Goal: Information Seeking & Learning: Learn about a topic

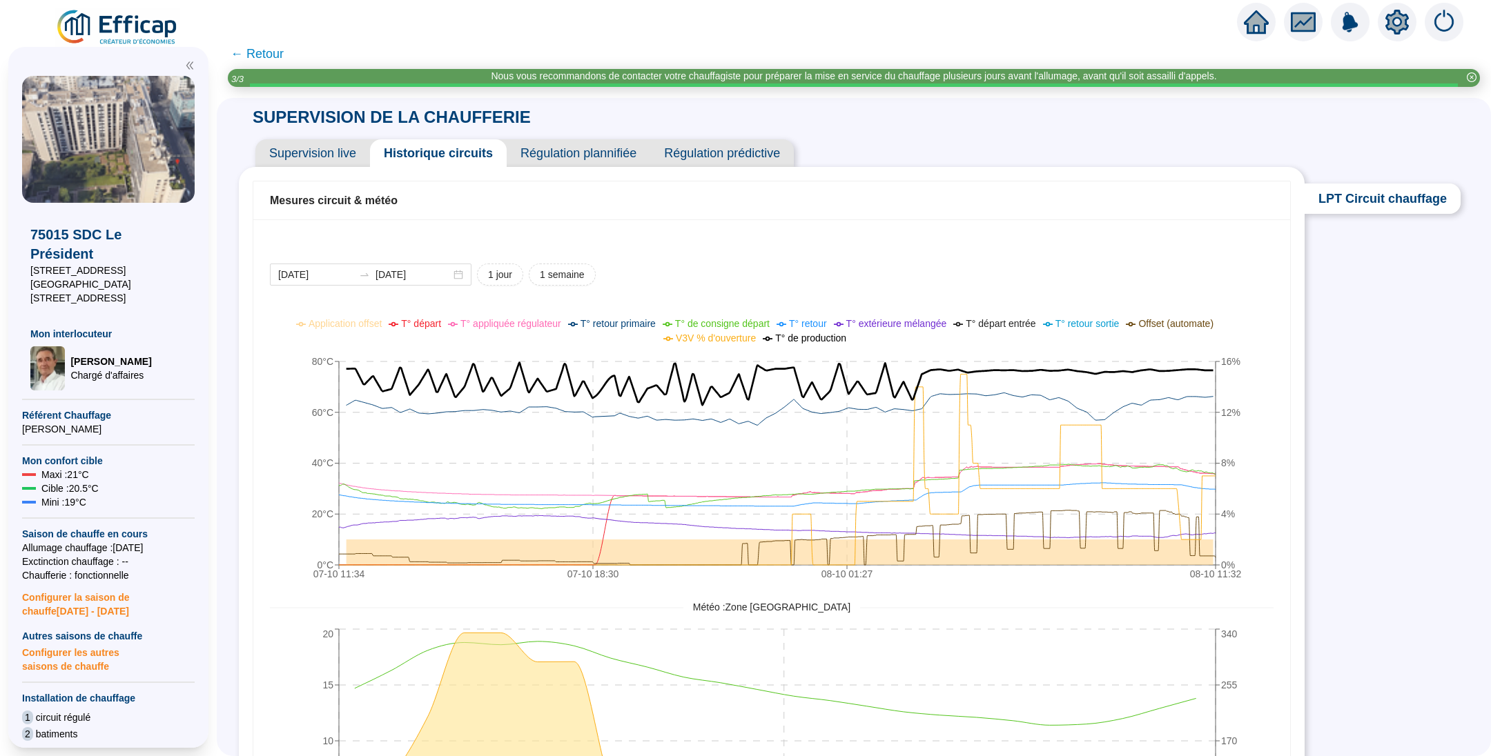
click at [124, 32] on img at bounding box center [117, 27] width 125 height 39
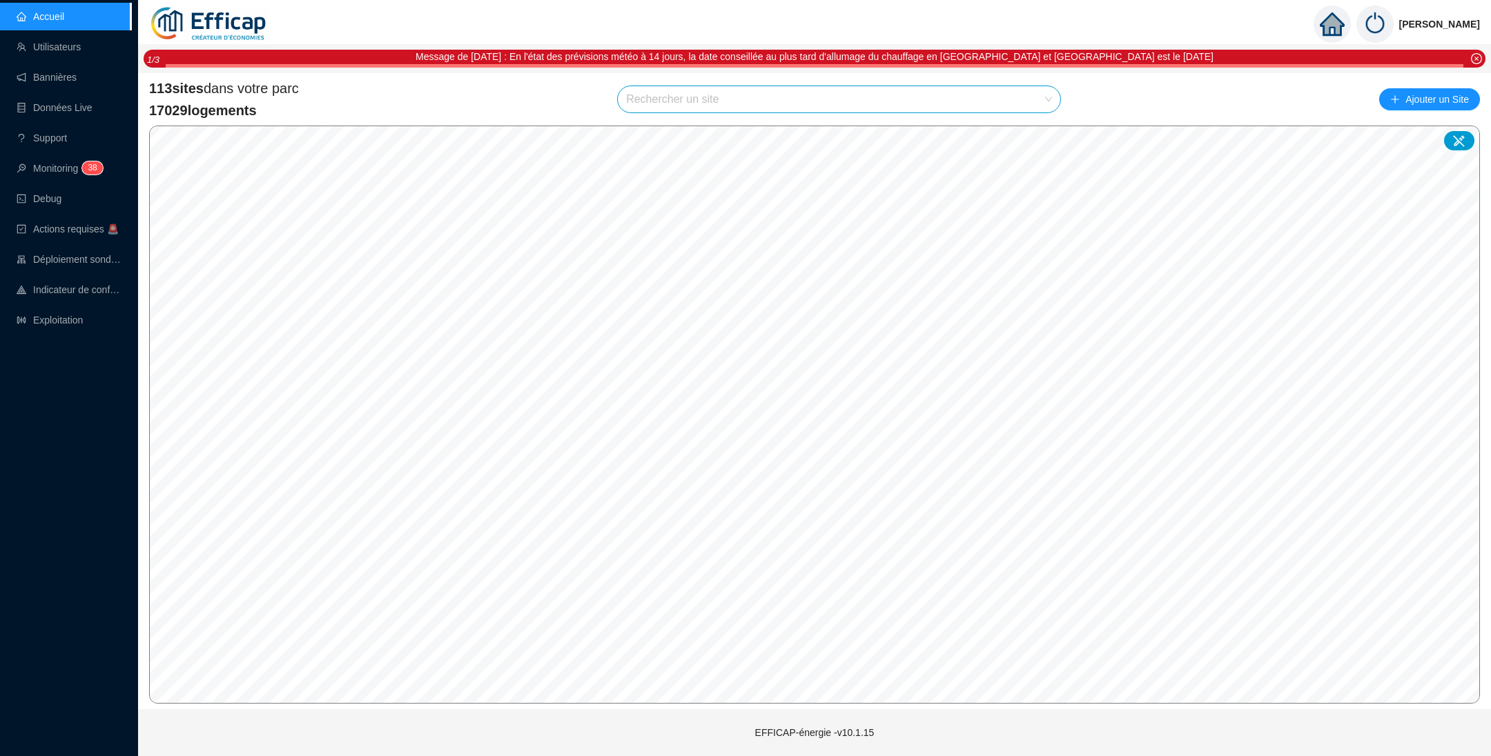
click at [692, 106] on input "search" at bounding box center [832, 99] width 413 height 26
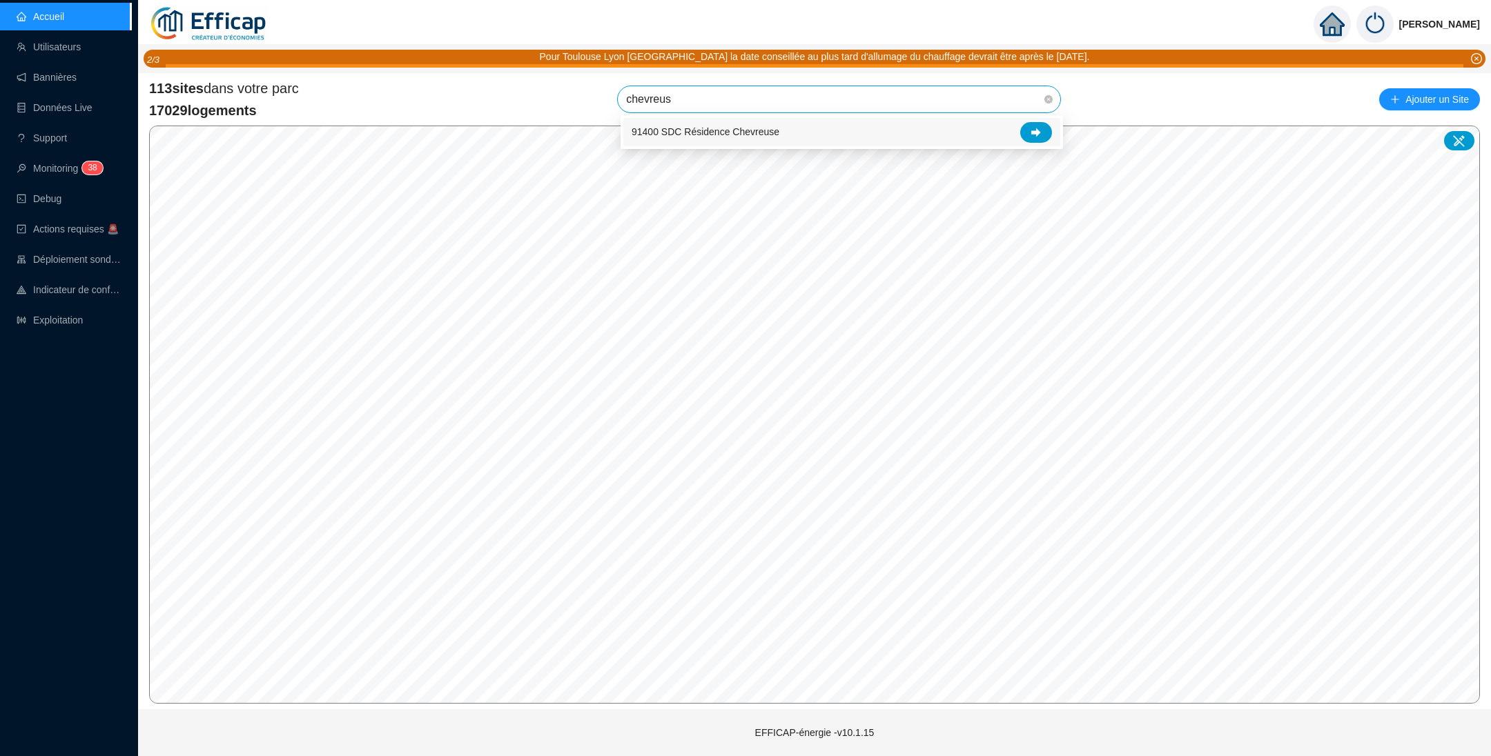
type input "chevreuse"
click at [855, 106] on span "91400 SDC Résidence Chevreuse" at bounding box center [839, 99] width 426 height 26
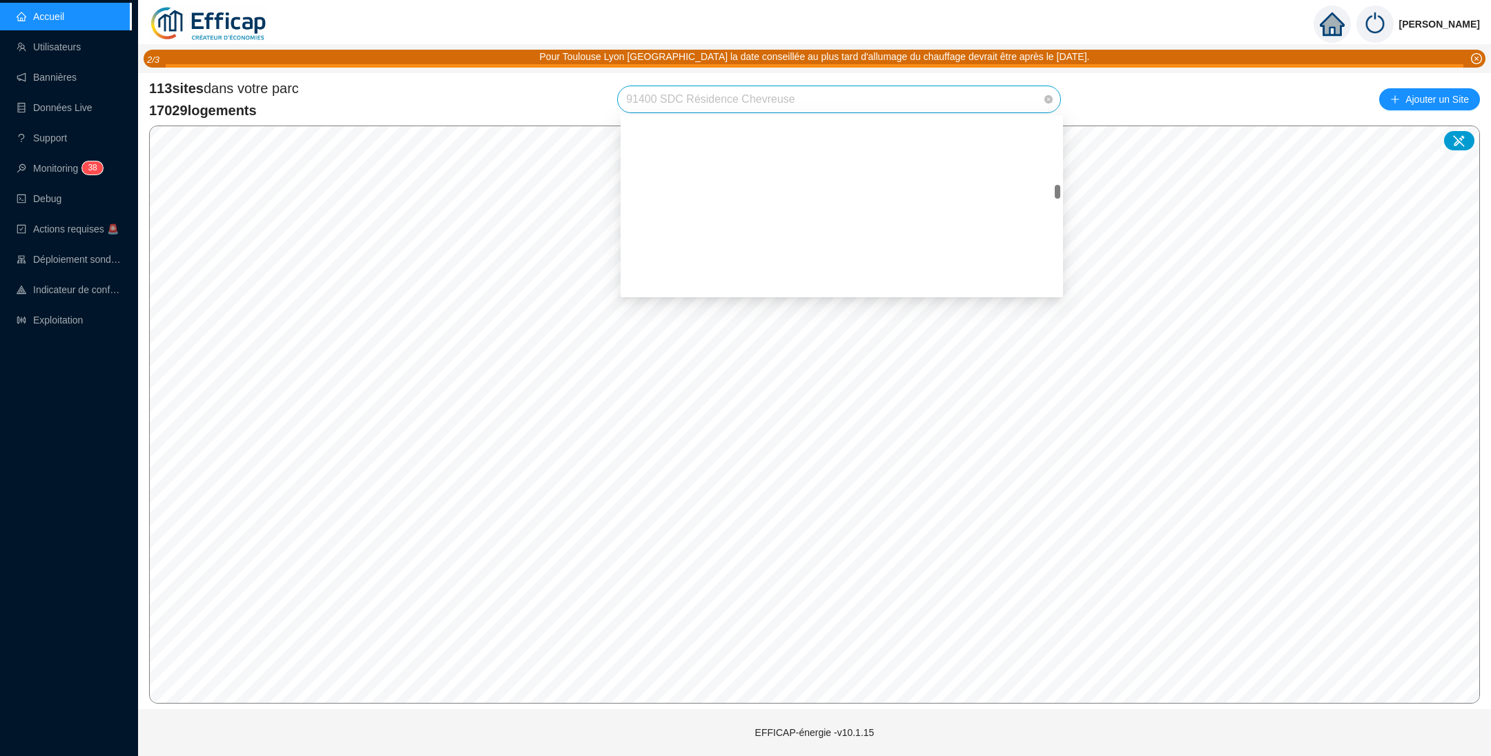
scroll to position [1020, 0]
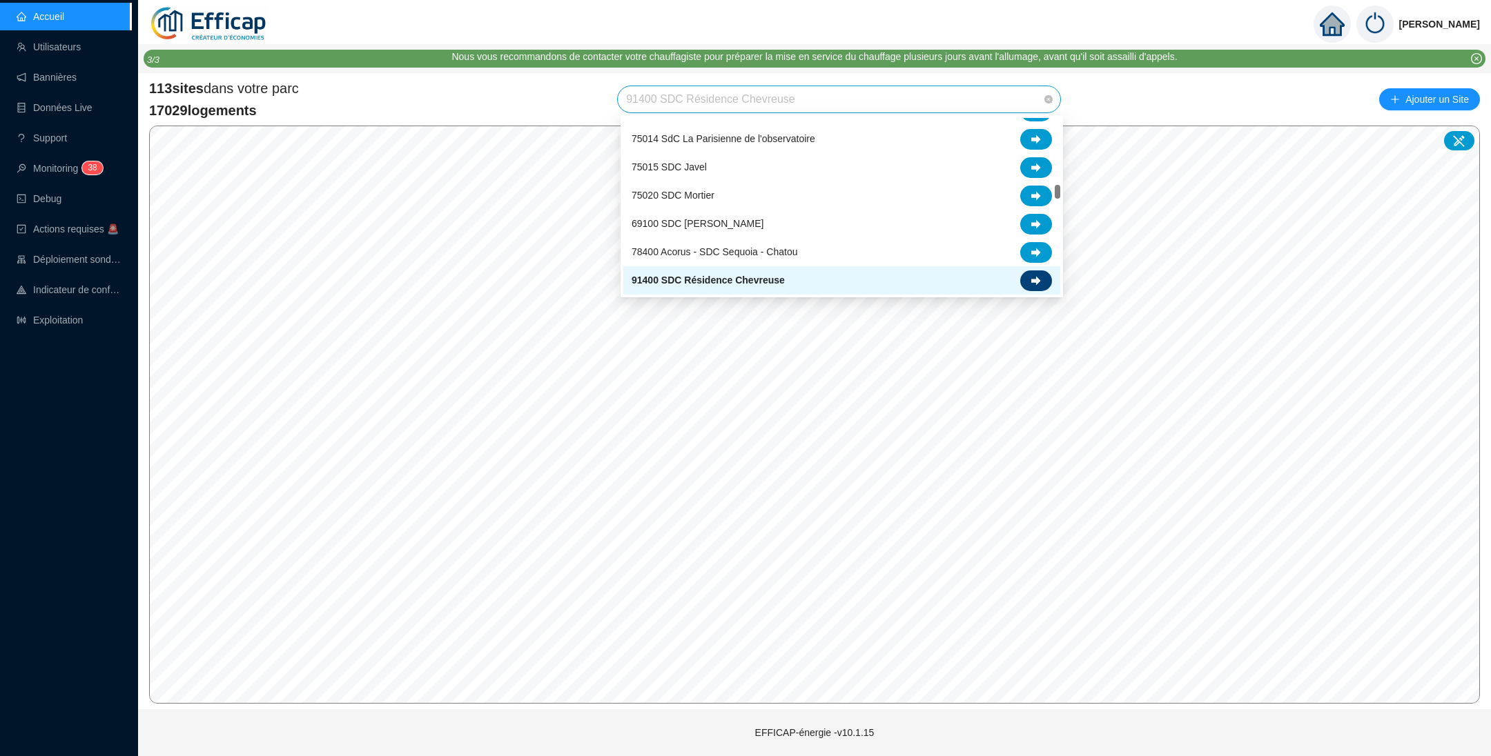
click at [1038, 279] on icon at bounding box center [1036, 280] width 10 height 9
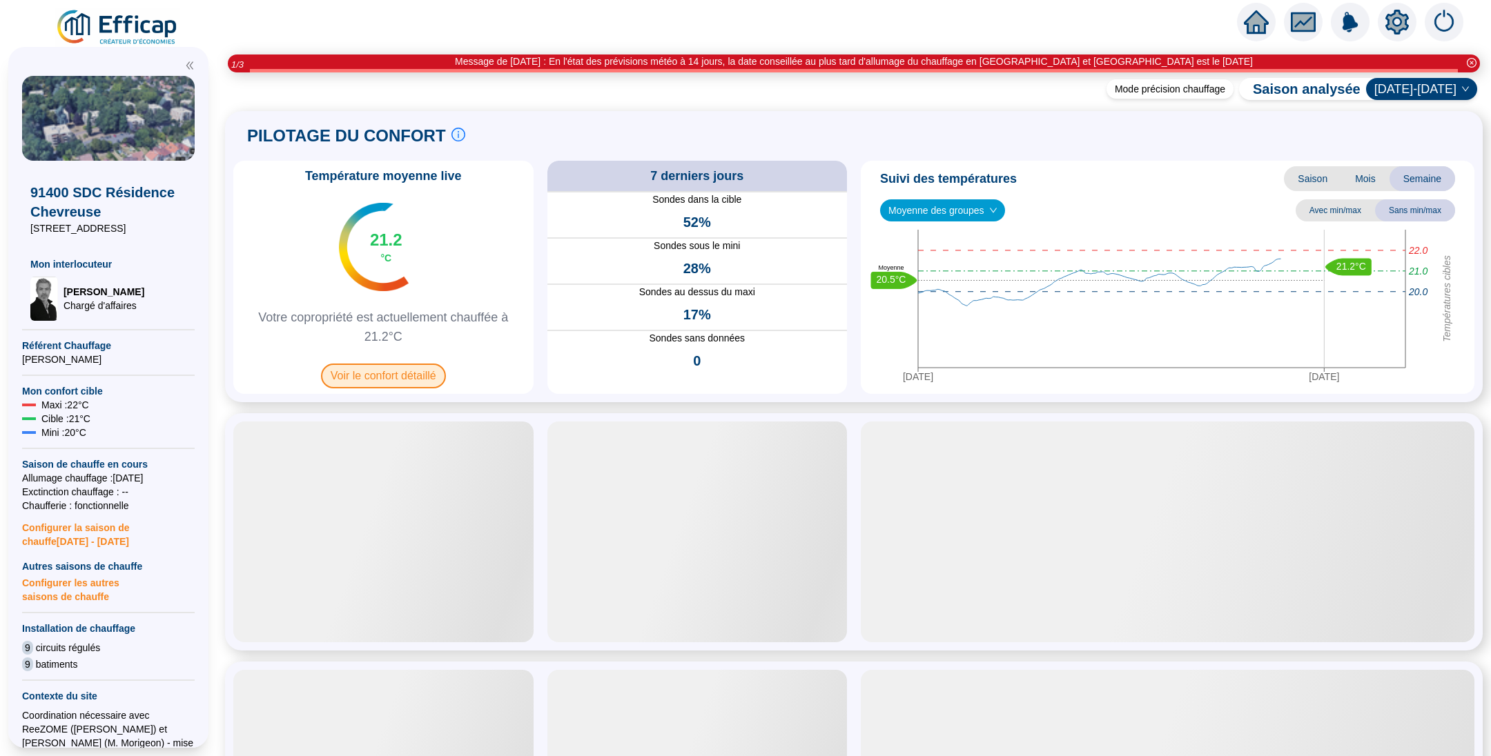
click at [408, 380] on span "Voir le confort détaillé" at bounding box center [383, 376] width 125 height 25
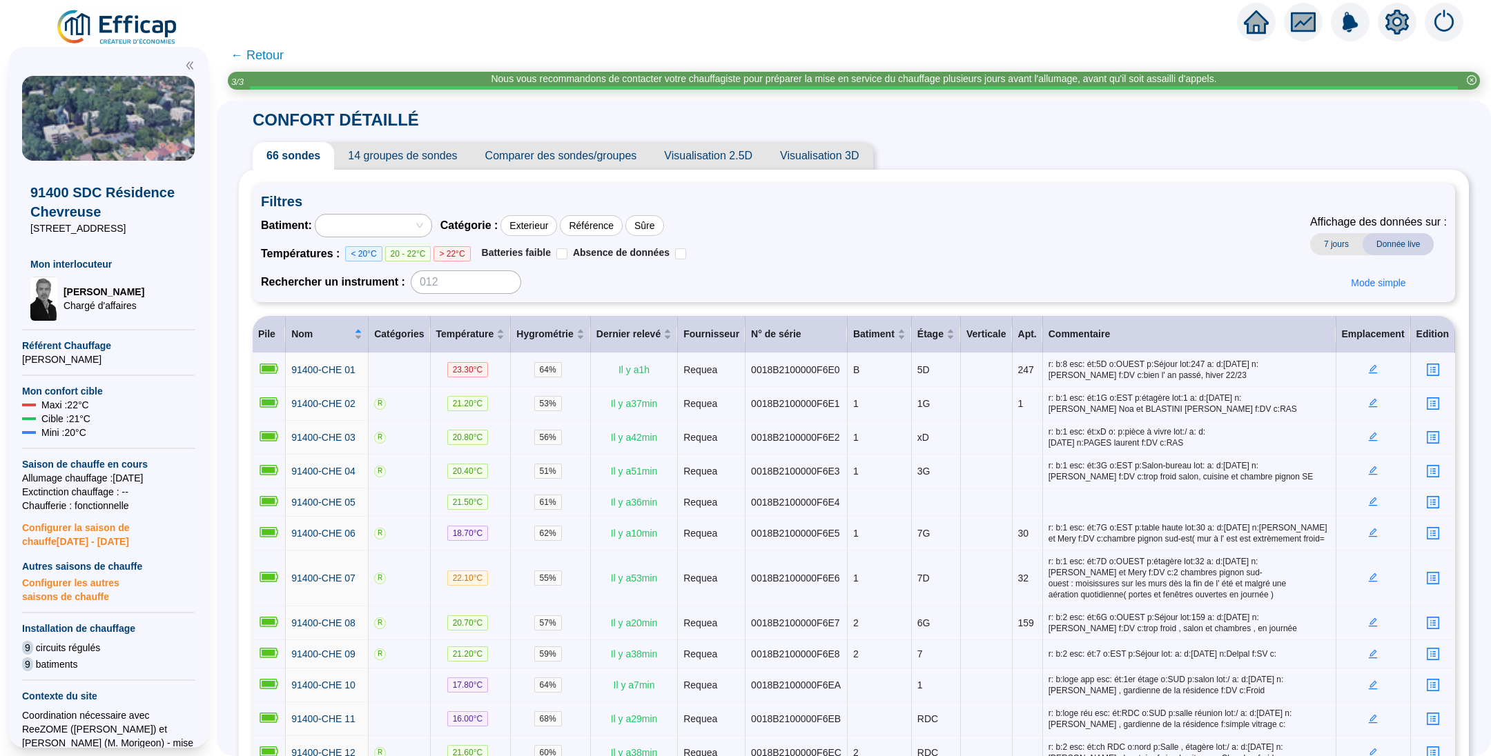
click at [548, 149] on span "Comparer des sondes/groupes" at bounding box center [560, 156] width 179 height 28
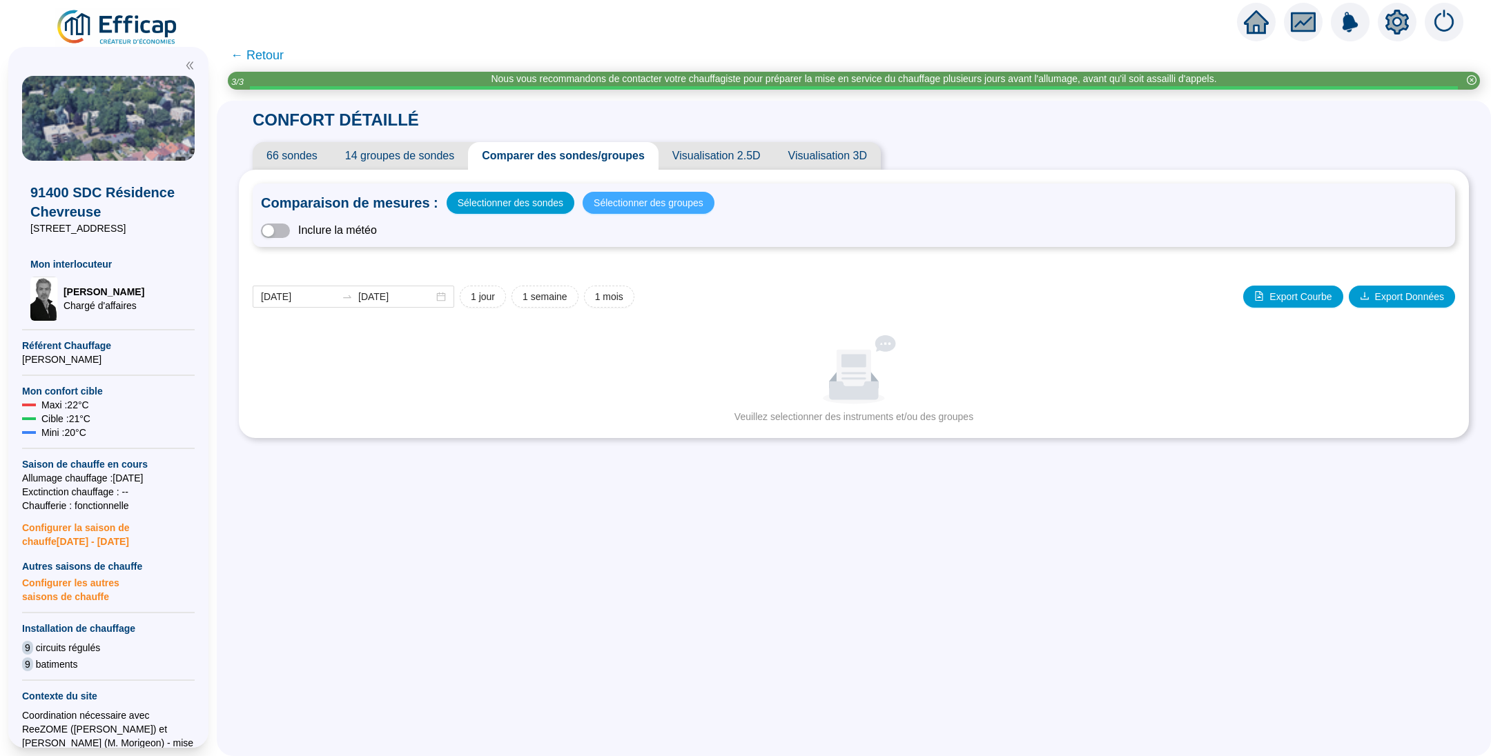
click at [667, 207] on span "Sélectionner des groupes" at bounding box center [648, 202] width 110 height 19
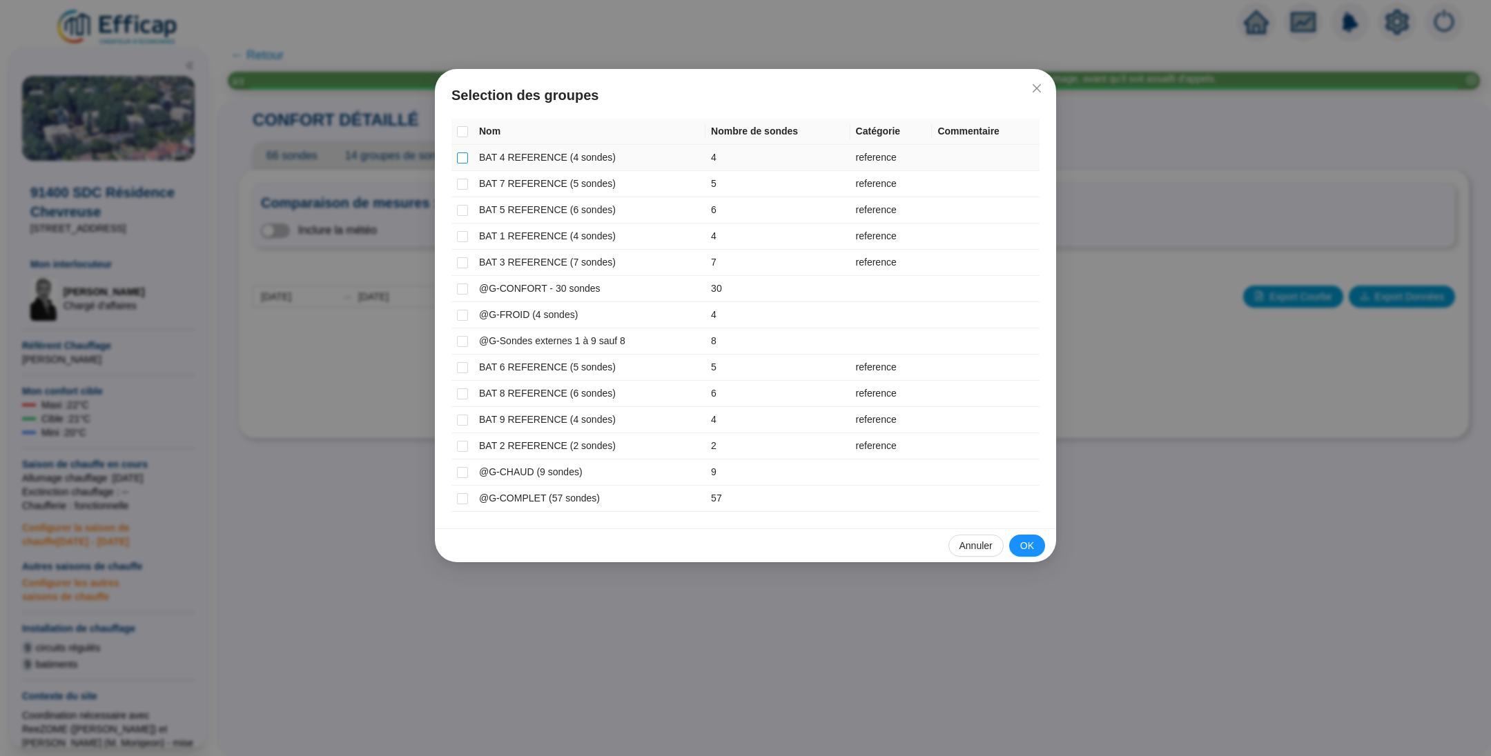
click at [462, 159] on input "checkbox" at bounding box center [462, 158] width 11 height 11
checkbox input "true"
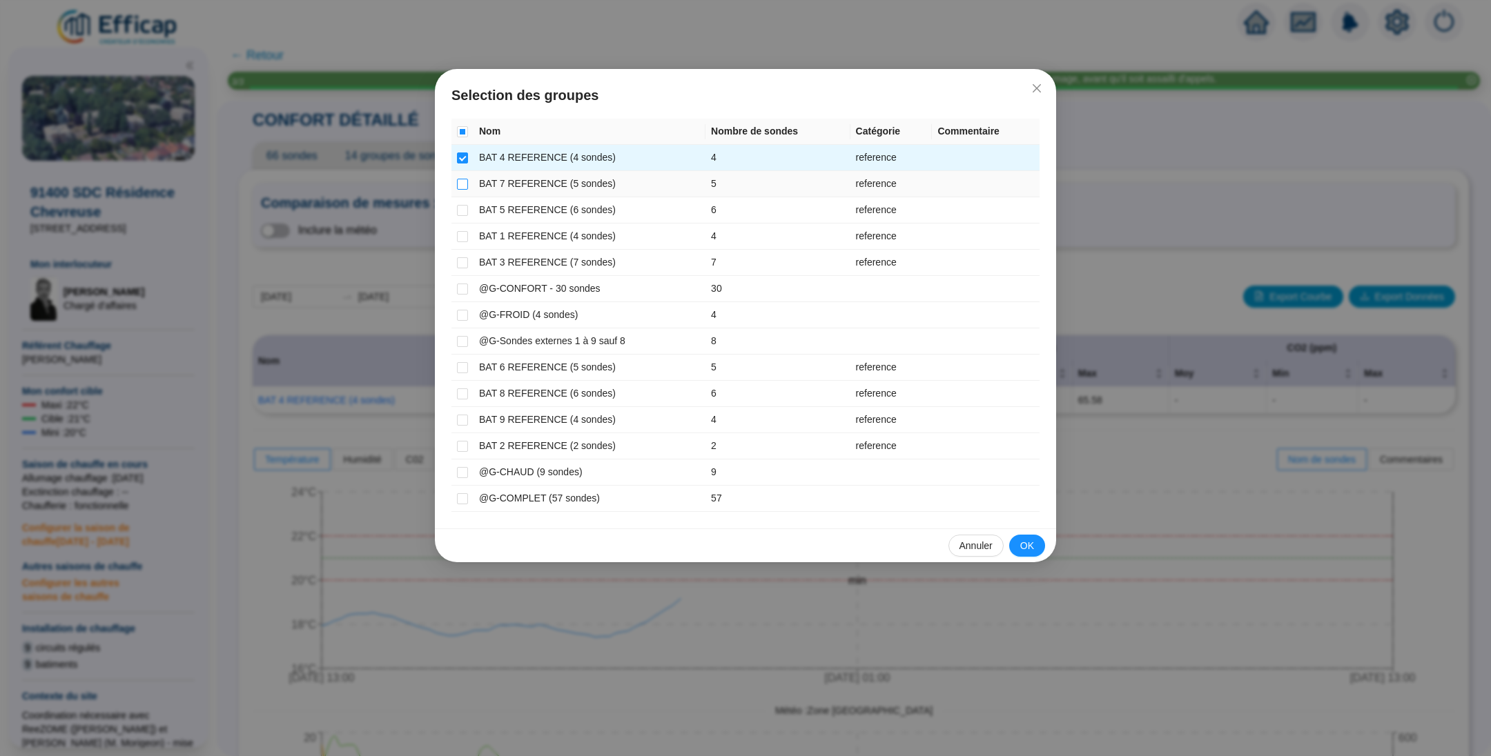
click at [462, 186] on input "checkbox" at bounding box center [462, 184] width 11 height 11
checkbox input "true"
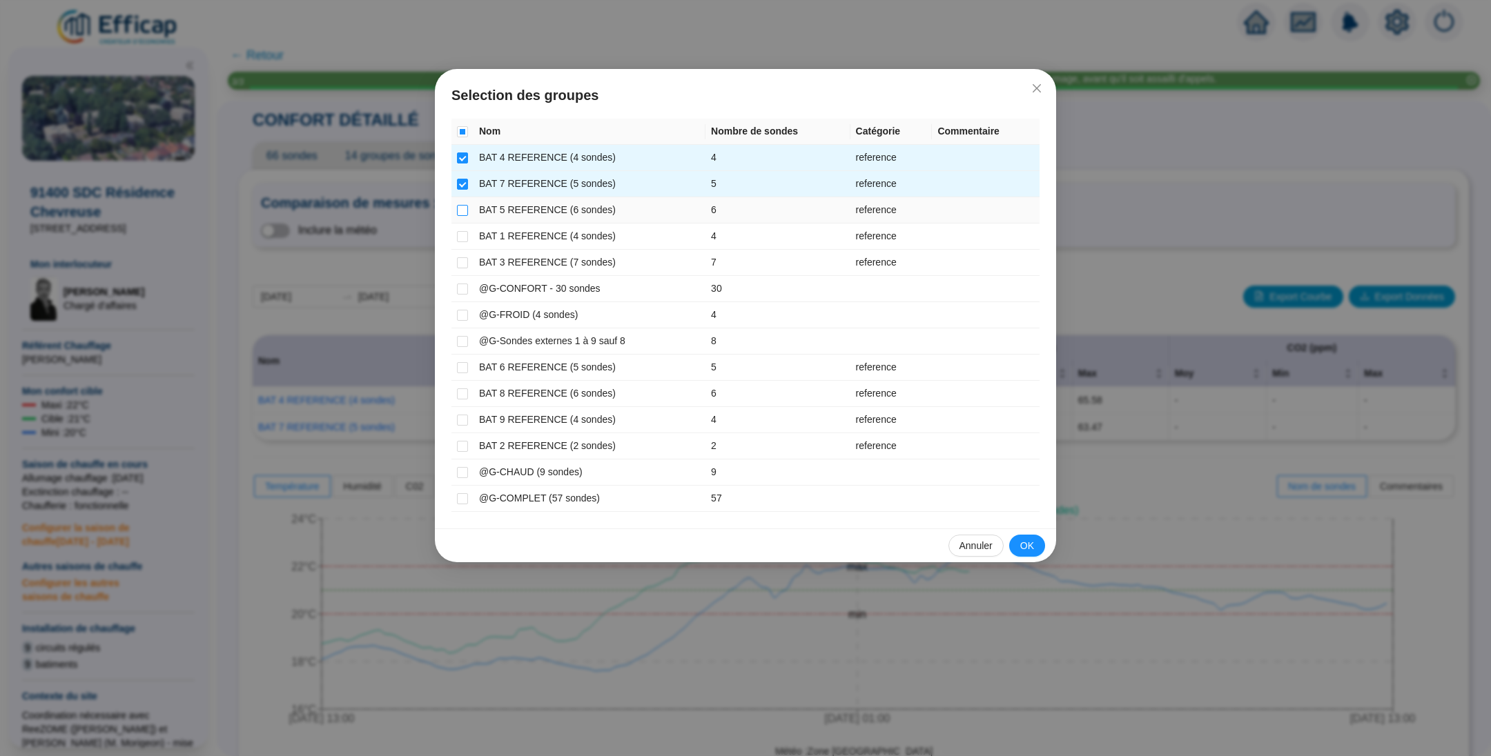
click at [462, 208] on input "checkbox" at bounding box center [462, 210] width 11 height 11
checkbox input "true"
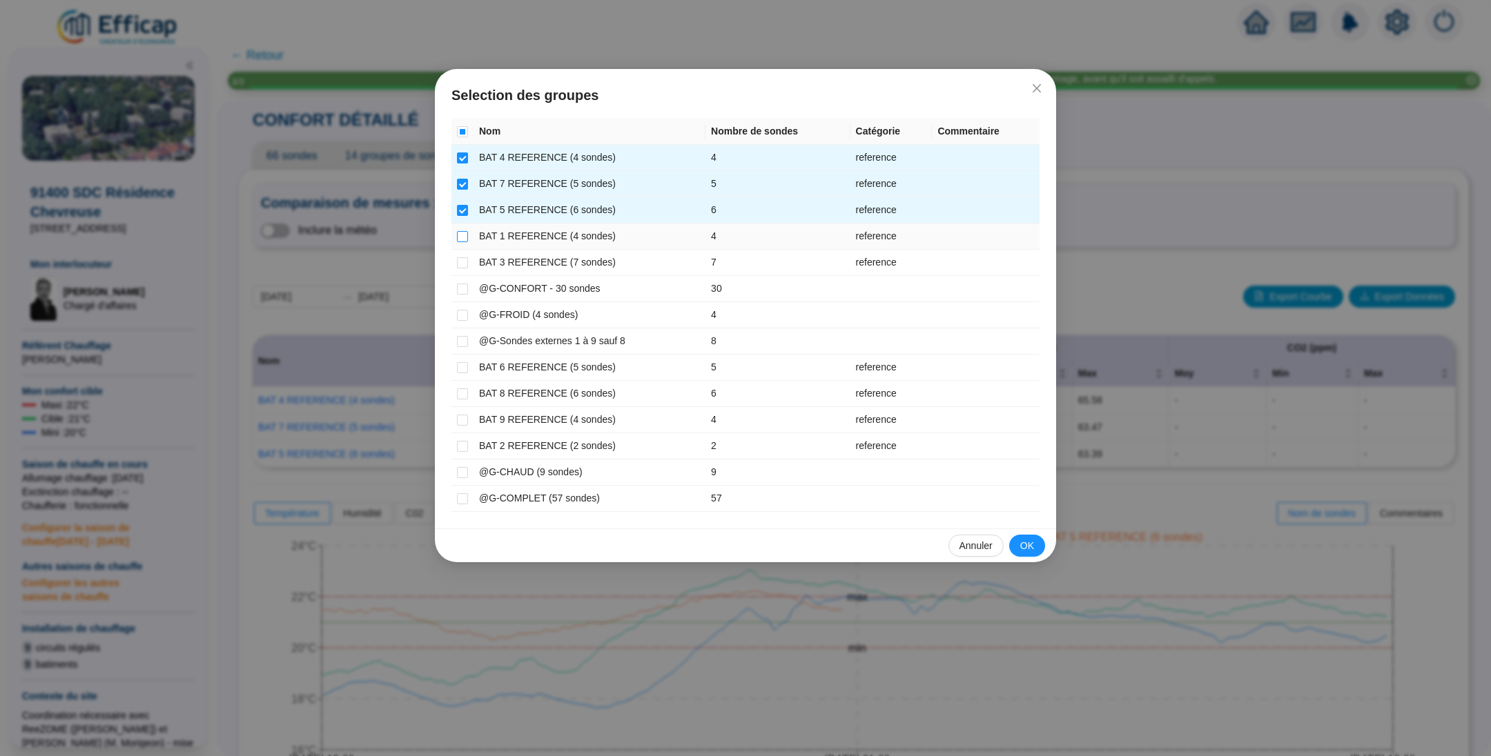
click at [462, 237] on input "checkbox" at bounding box center [462, 236] width 11 height 11
checkbox input "true"
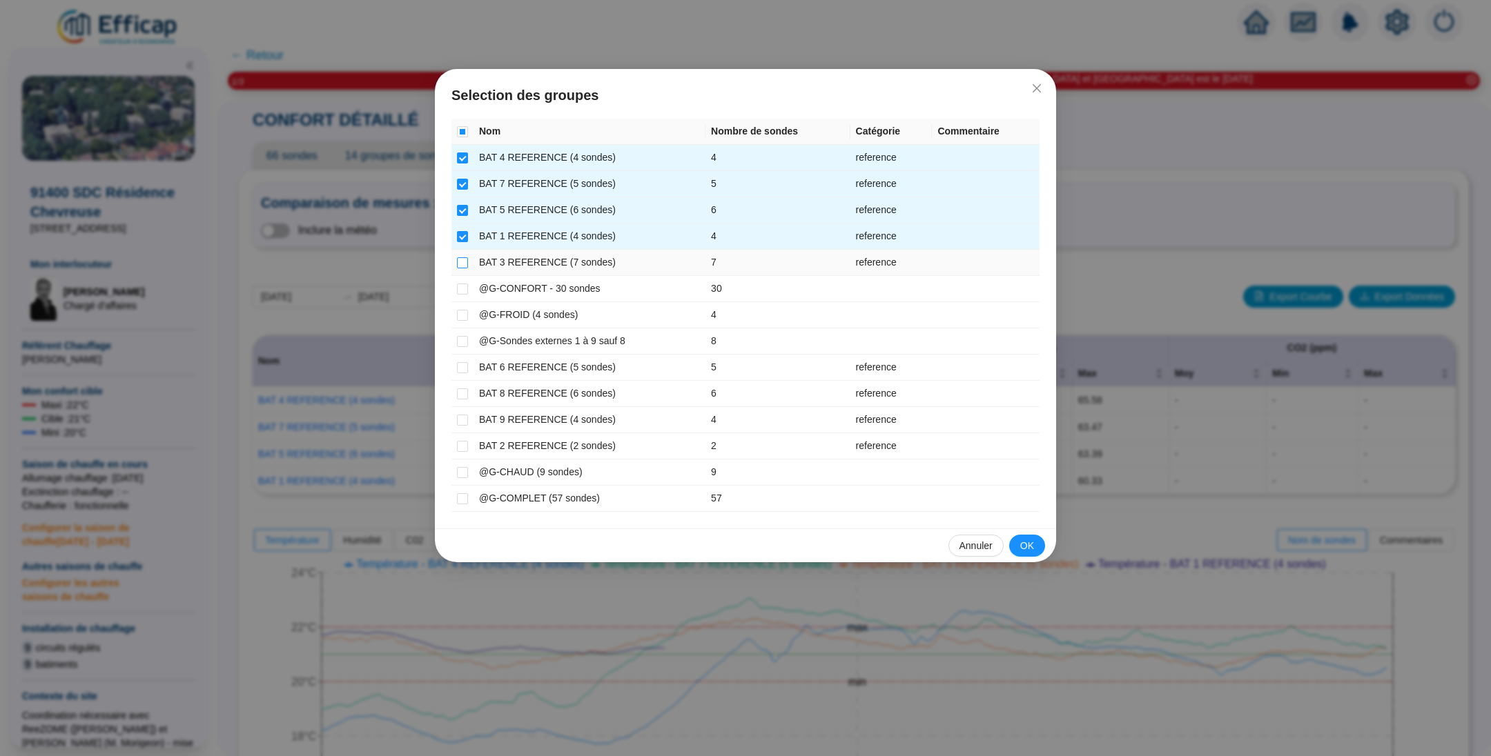
click at [462, 261] on input "checkbox" at bounding box center [462, 262] width 11 height 11
checkbox input "true"
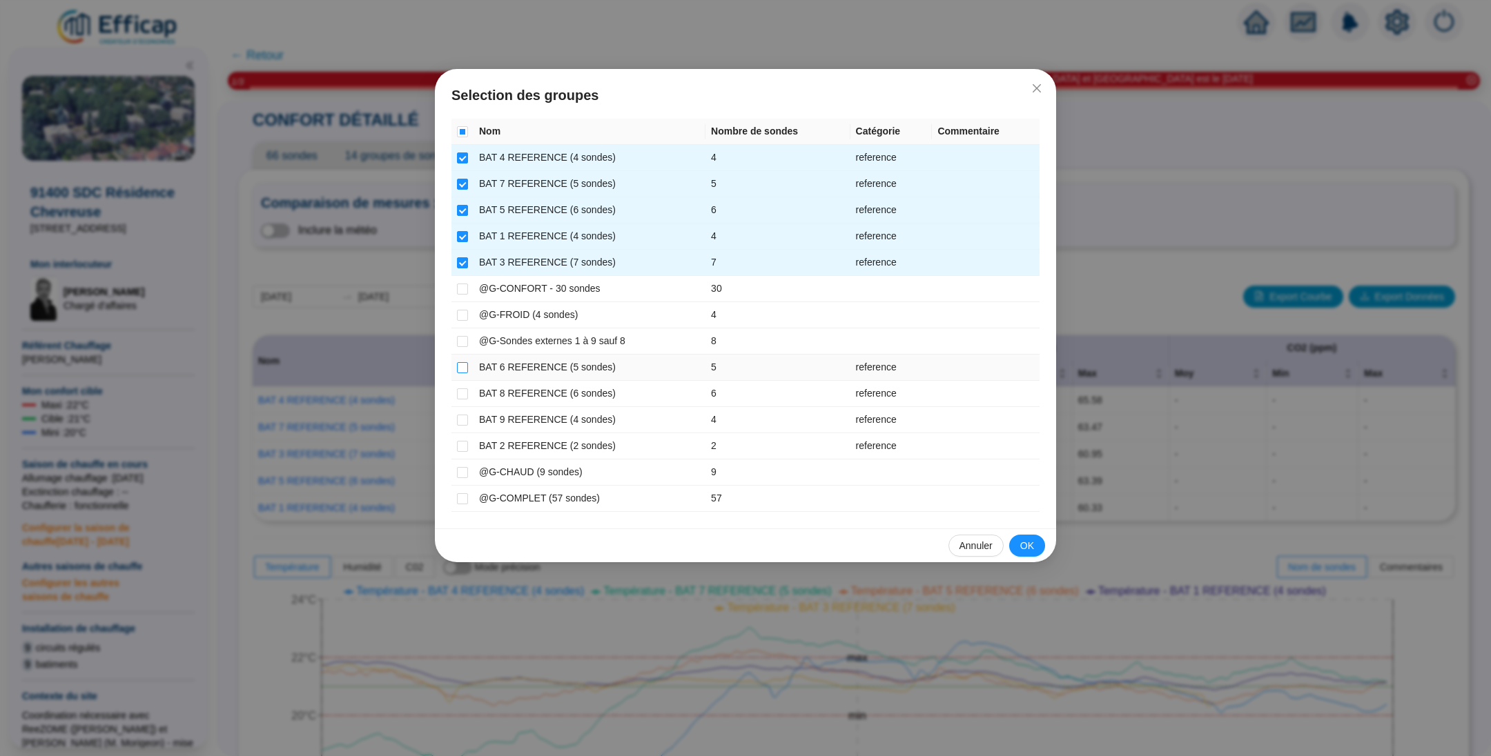
click at [462, 363] on input "checkbox" at bounding box center [462, 367] width 11 height 11
checkbox input "true"
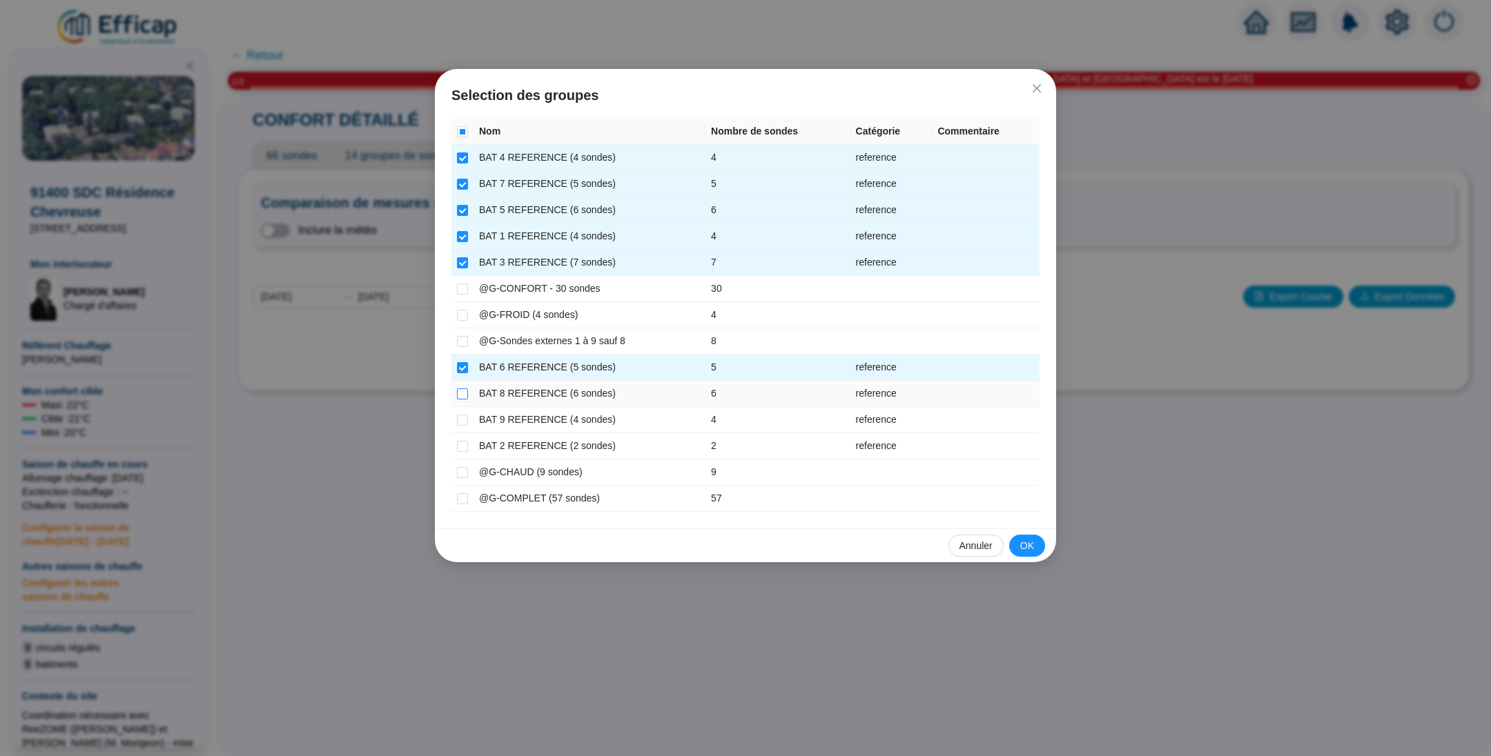
click at [460, 395] on input "checkbox" at bounding box center [462, 394] width 11 height 11
checkbox input "true"
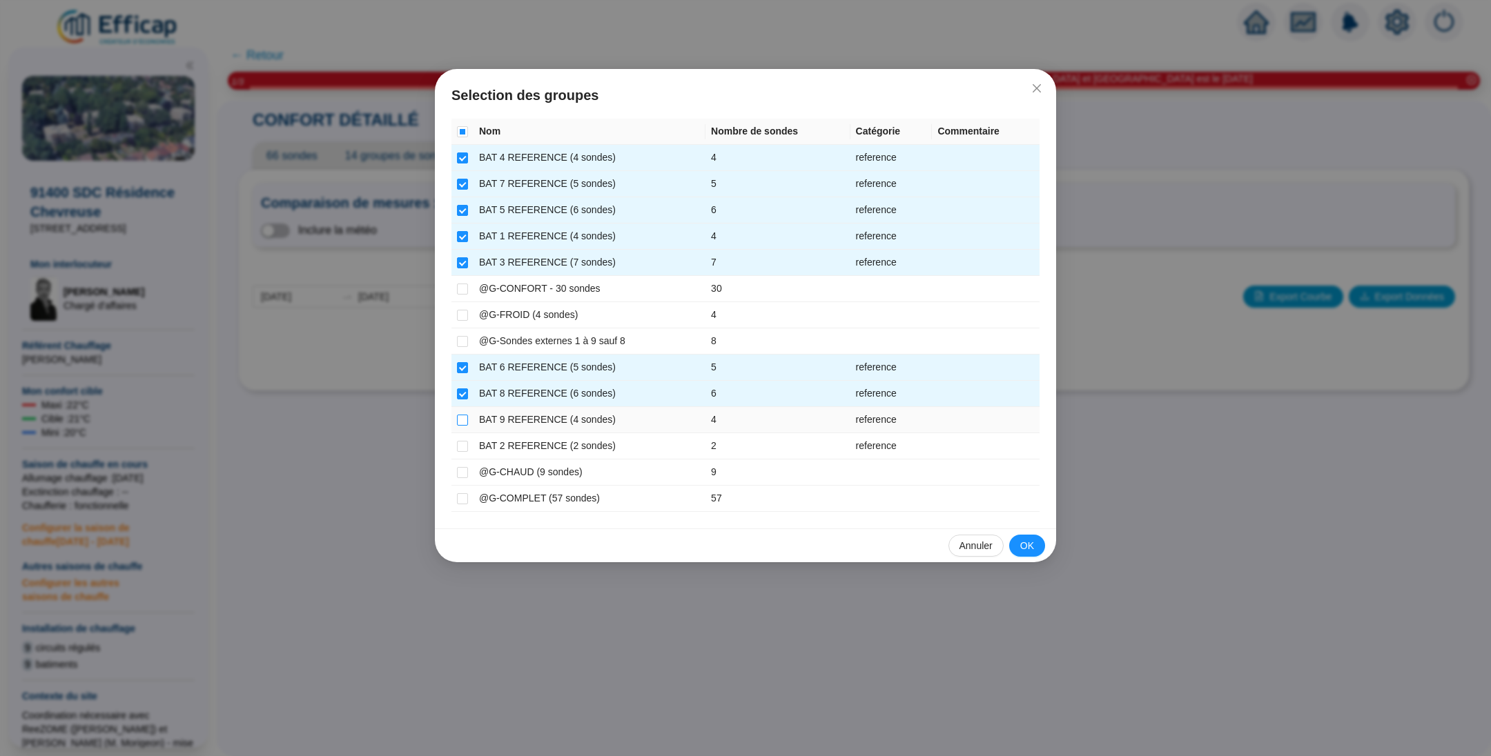
click at [466, 418] on input "checkbox" at bounding box center [462, 420] width 11 height 11
checkbox input "true"
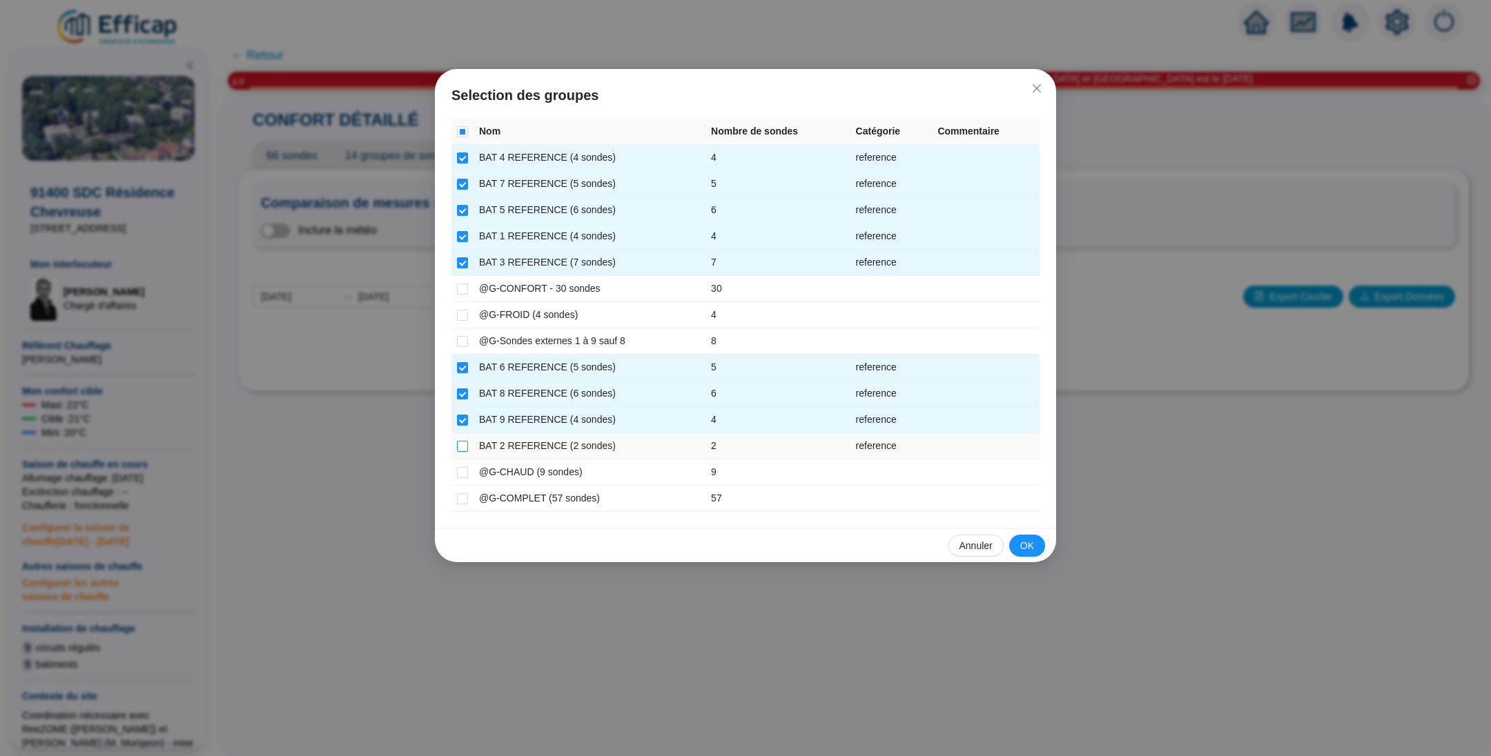
click at [464, 441] on input "checkbox" at bounding box center [462, 446] width 11 height 11
checkbox input "true"
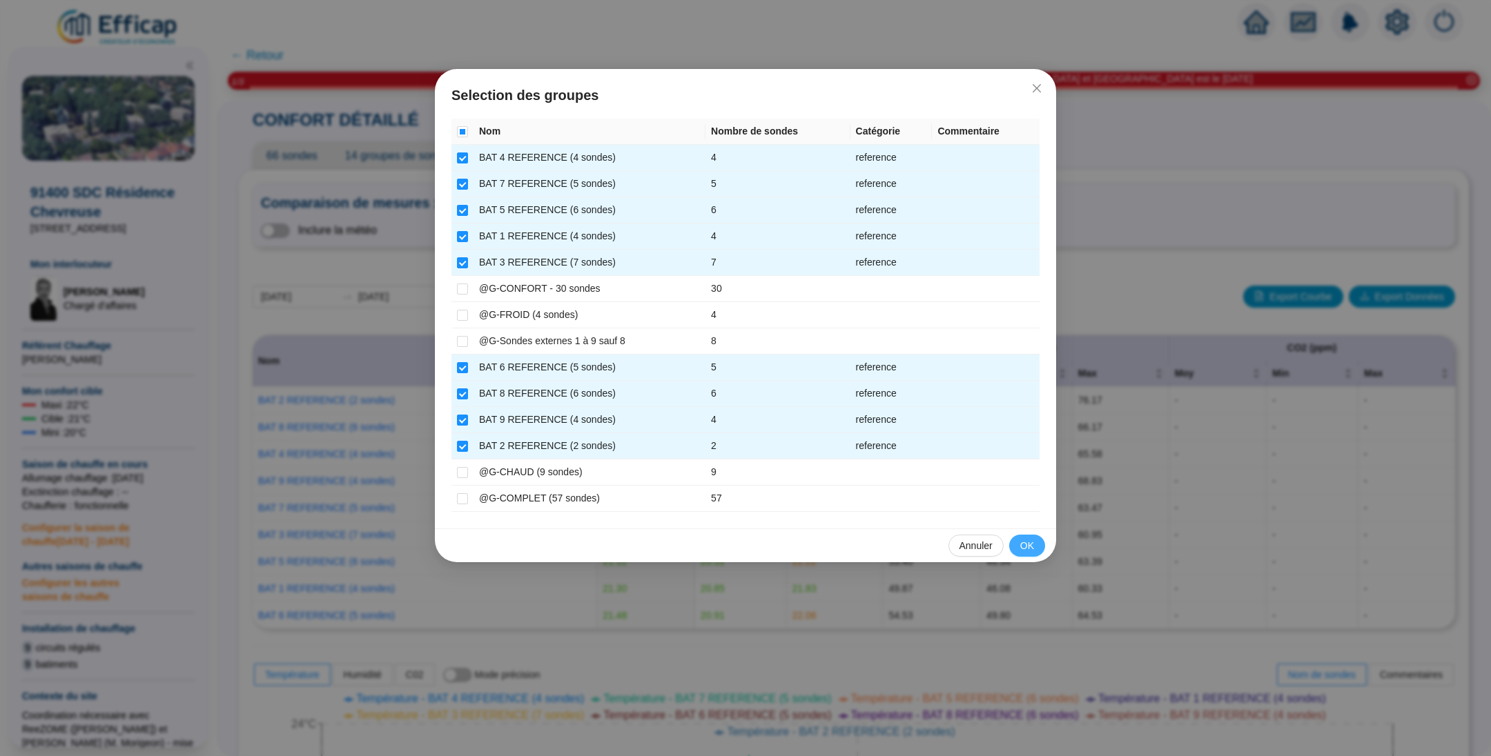
click at [1026, 539] on span "OK" at bounding box center [1027, 546] width 14 height 14
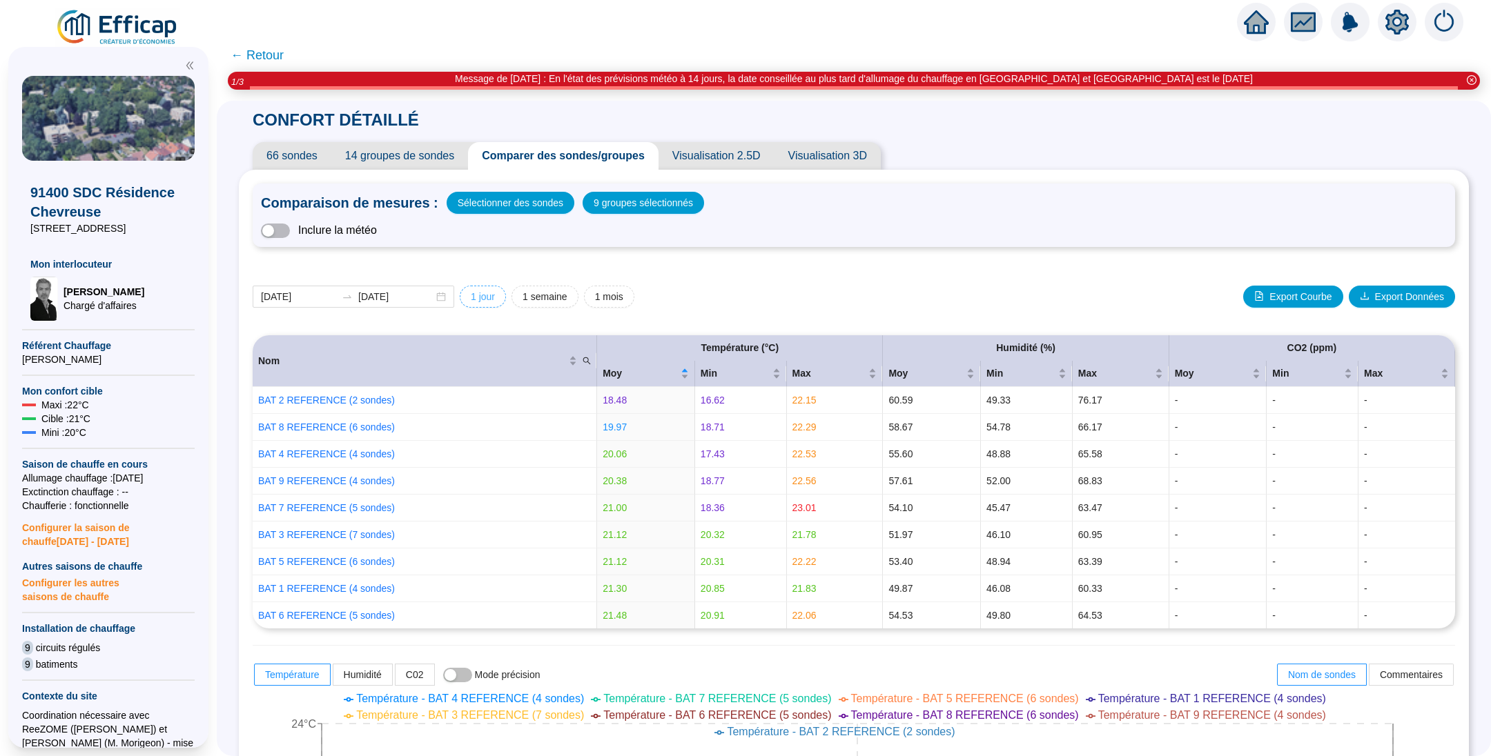
click at [495, 292] on span "1 jour" at bounding box center [483, 297] width 24 height 14
type input "[DATE]"
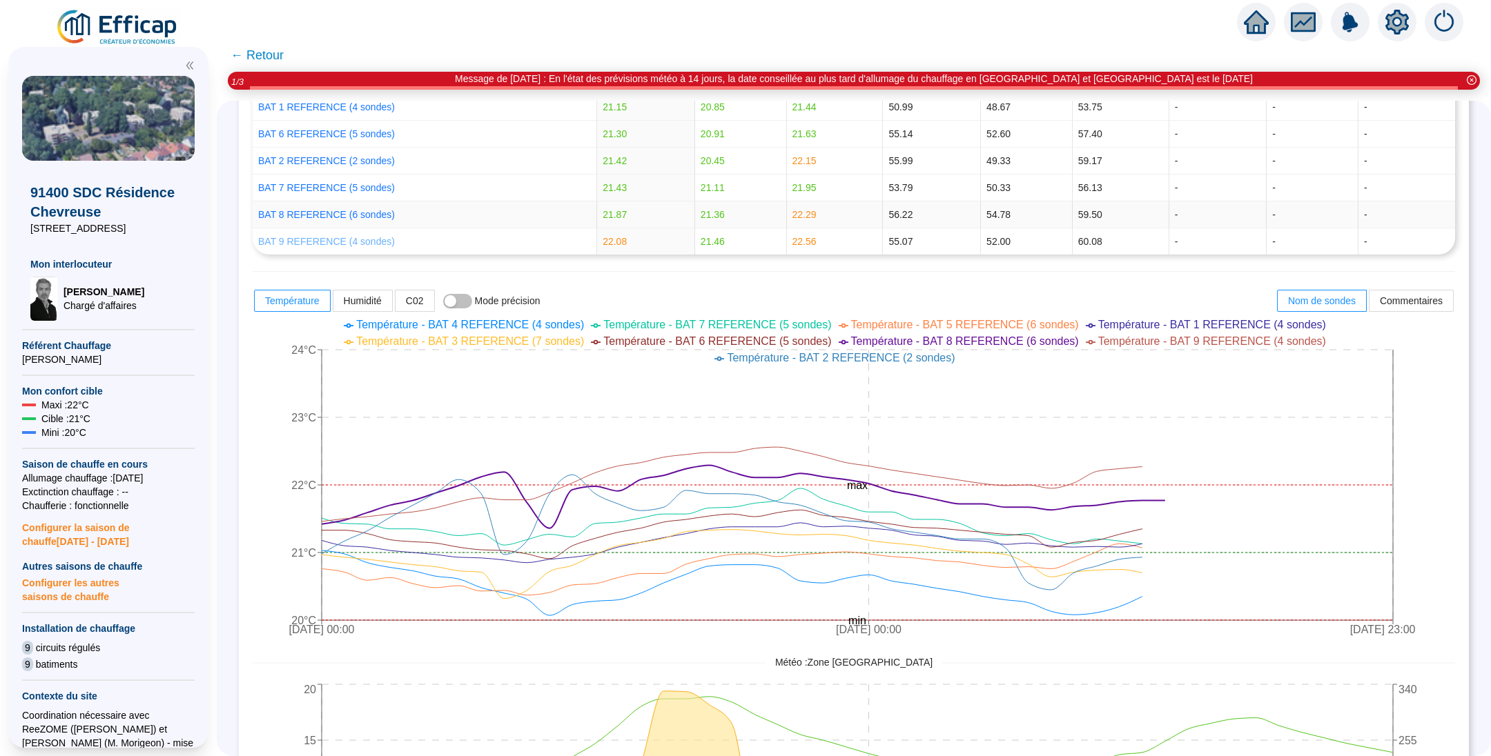
scroll to position [414, 0]
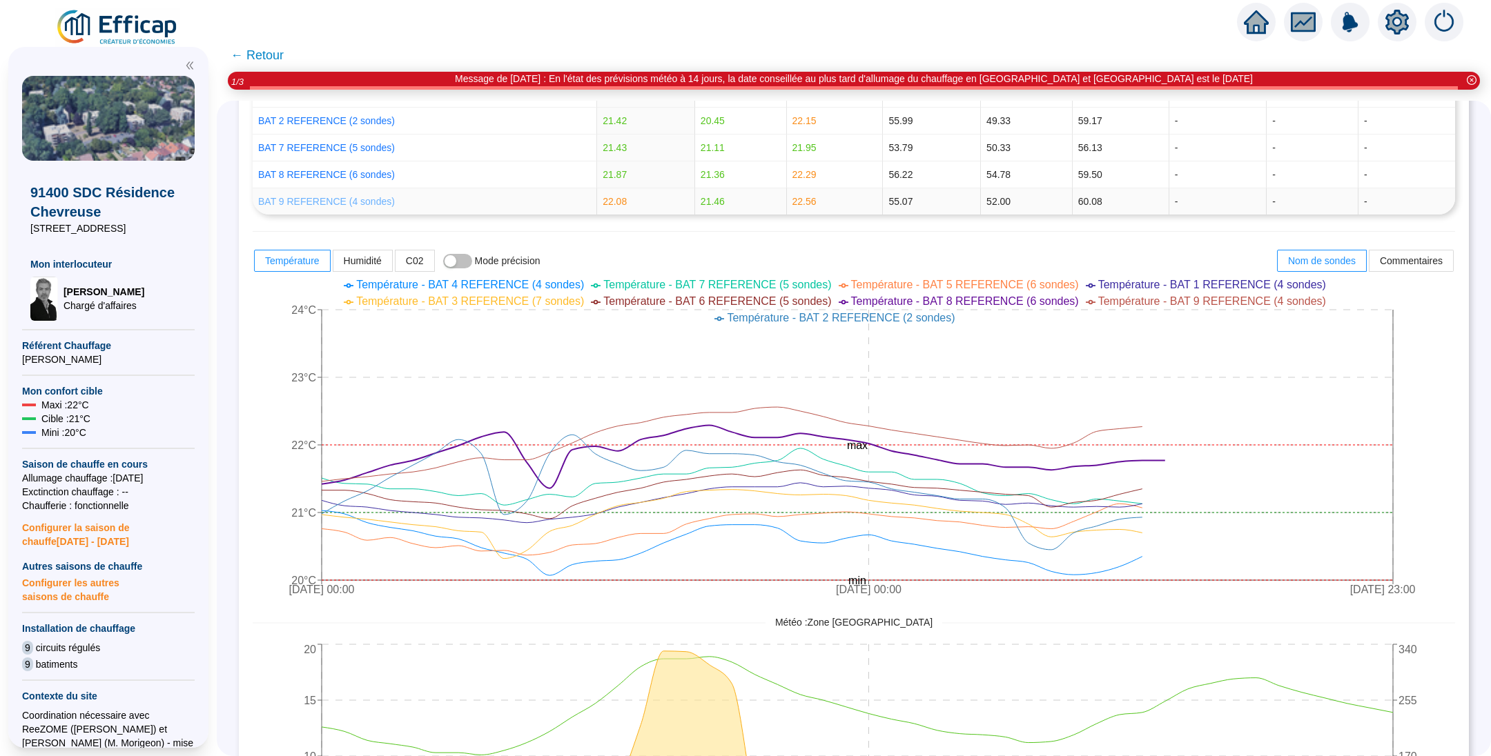
click at [303, 199] on link "BAT 9 REFERENCE (4 sondes)" at bounding box center [326, 201] width 137 height 11
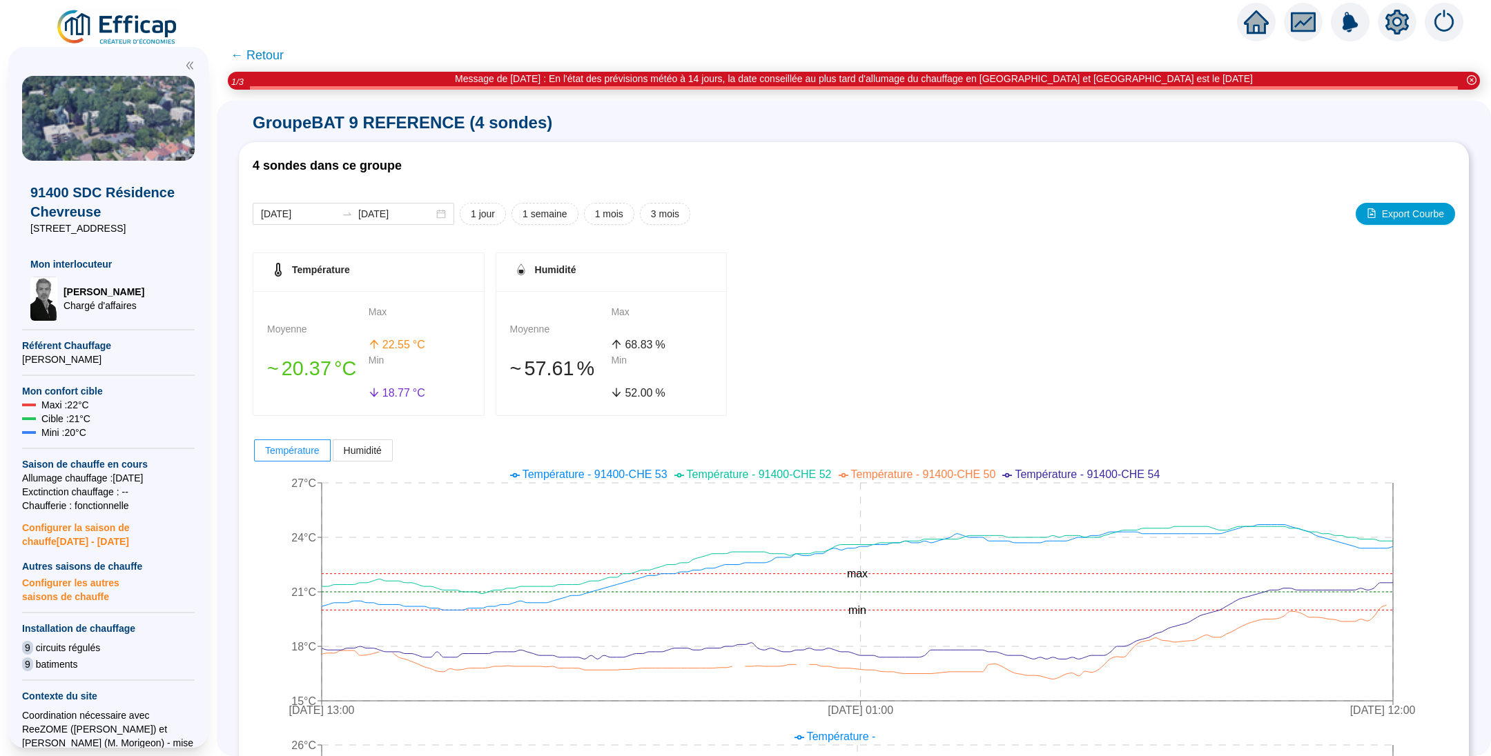
click at [279, 54] on span "← Retour" at bounding box center [256, 55] width 53 height 19
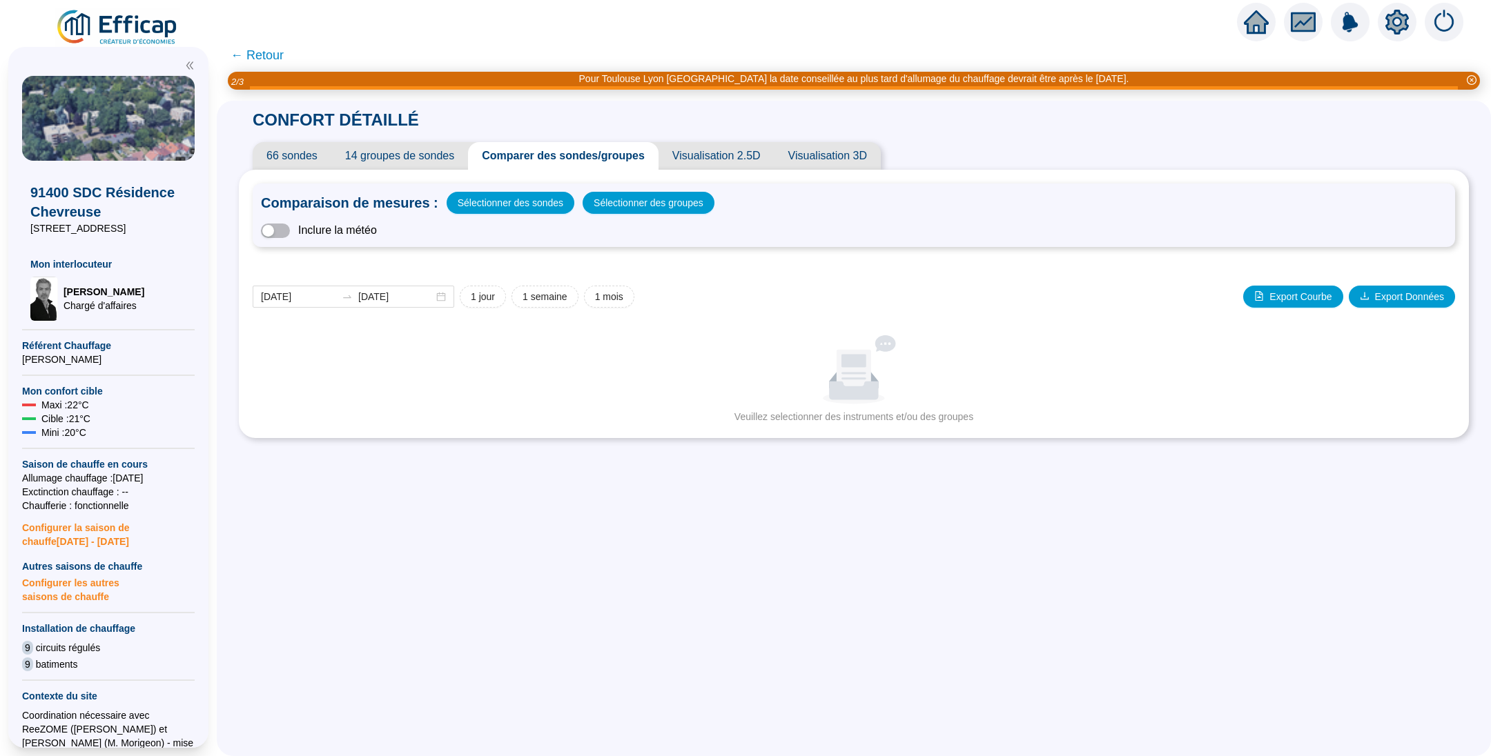
click at [270, 59] on span "← Retour" at bounding box center [256, 55] width 53 height 19
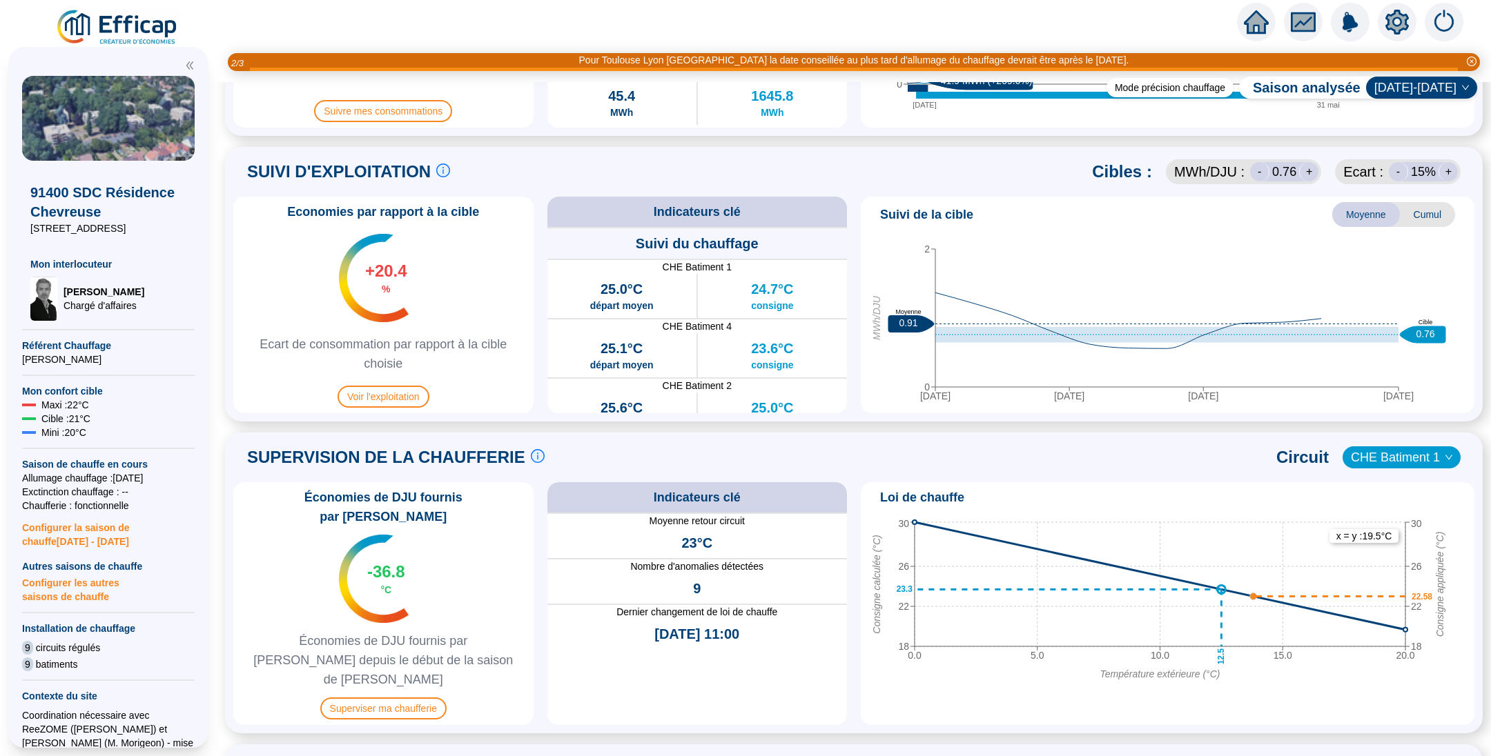
scroll to position [725, 0]
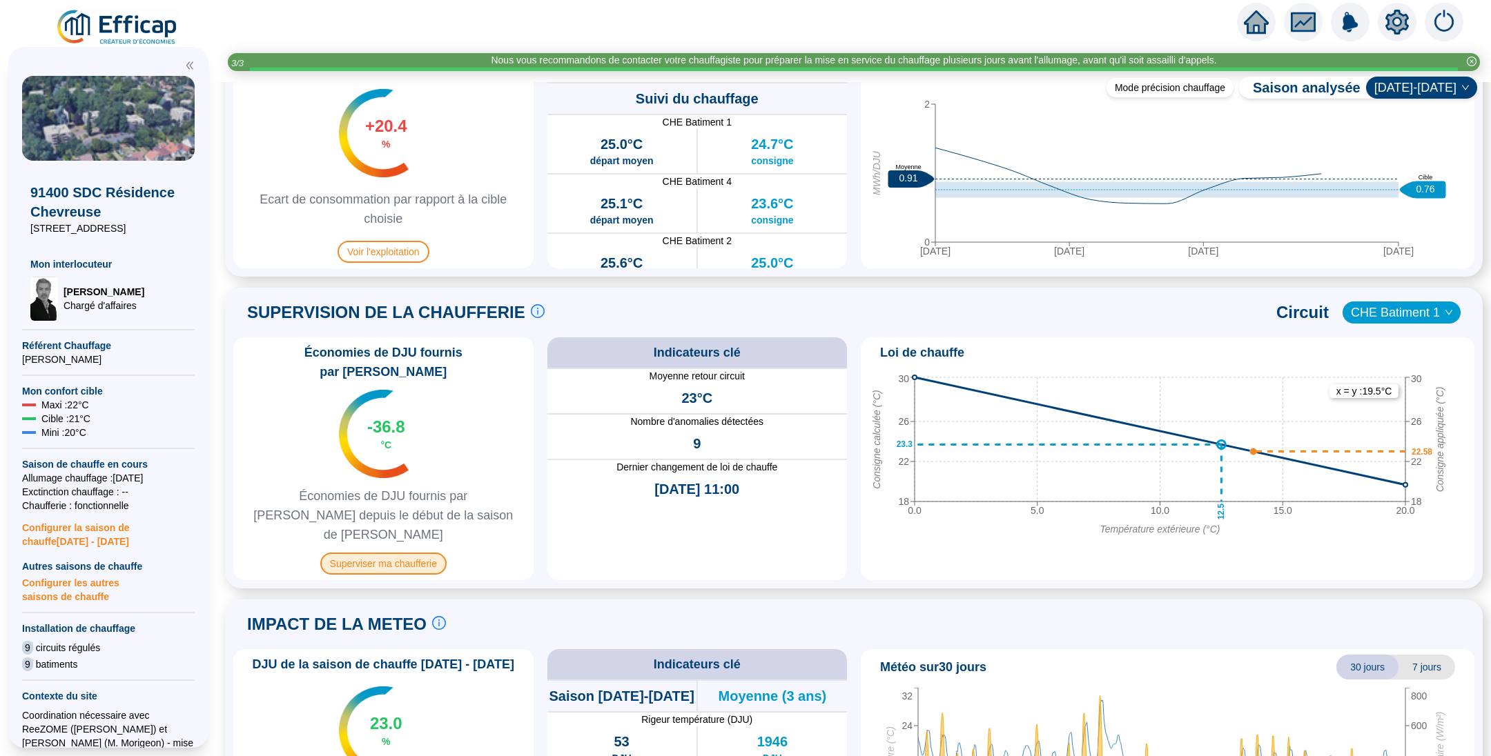
click at [414, 553] on span "Superviser ma chaufferie" at bounding box center [383, 564] width 126 height 22
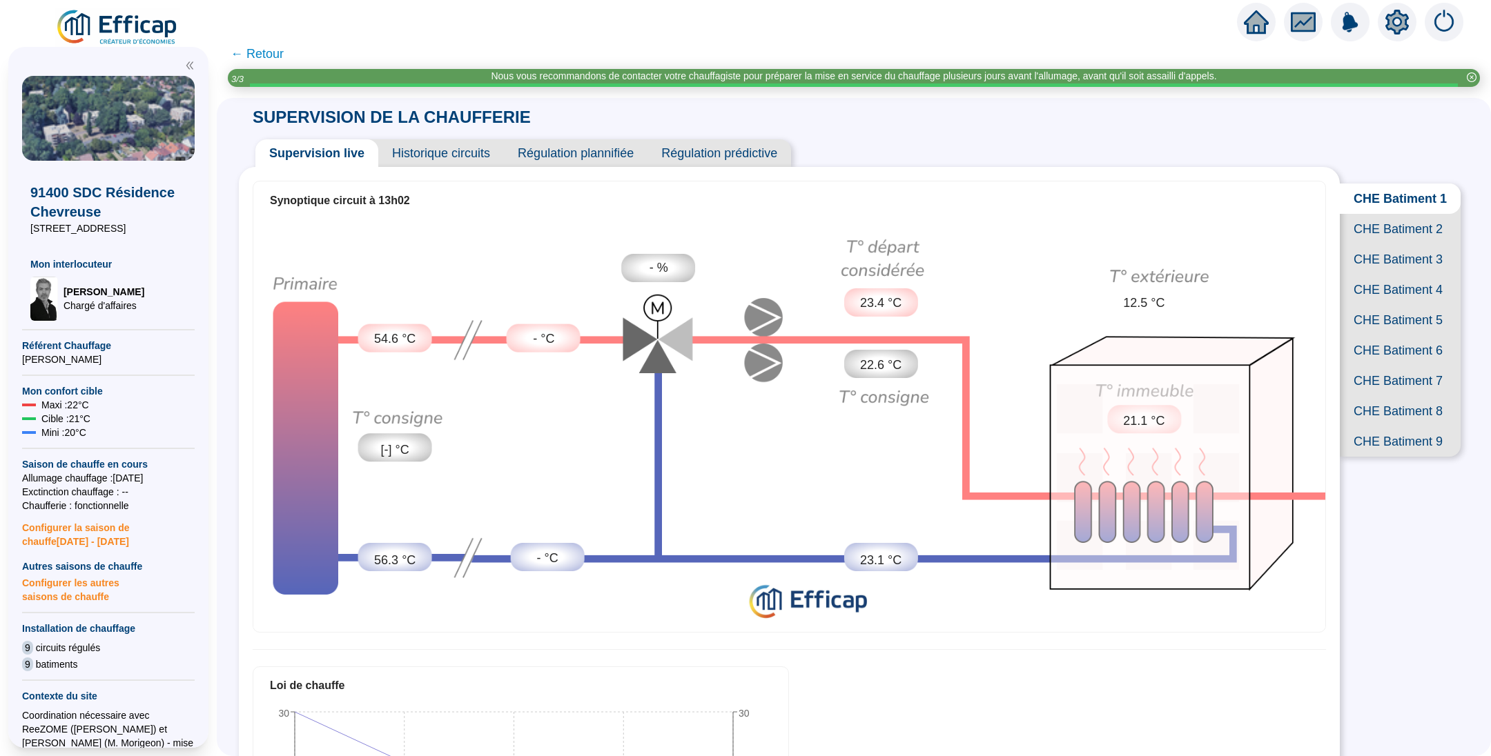
click at [1368, 244] on span "CHE Batiment 2" at bounding box center [1399, 229] width 121 height 30
click at [1370, 275] on span "CHE Batiment 3" at bounding box center [1399, 259] width 121 height 30
click at [1381, 305] on span "CHE Batiment 4" at bounding box center [1399, 290] width 121 height 30
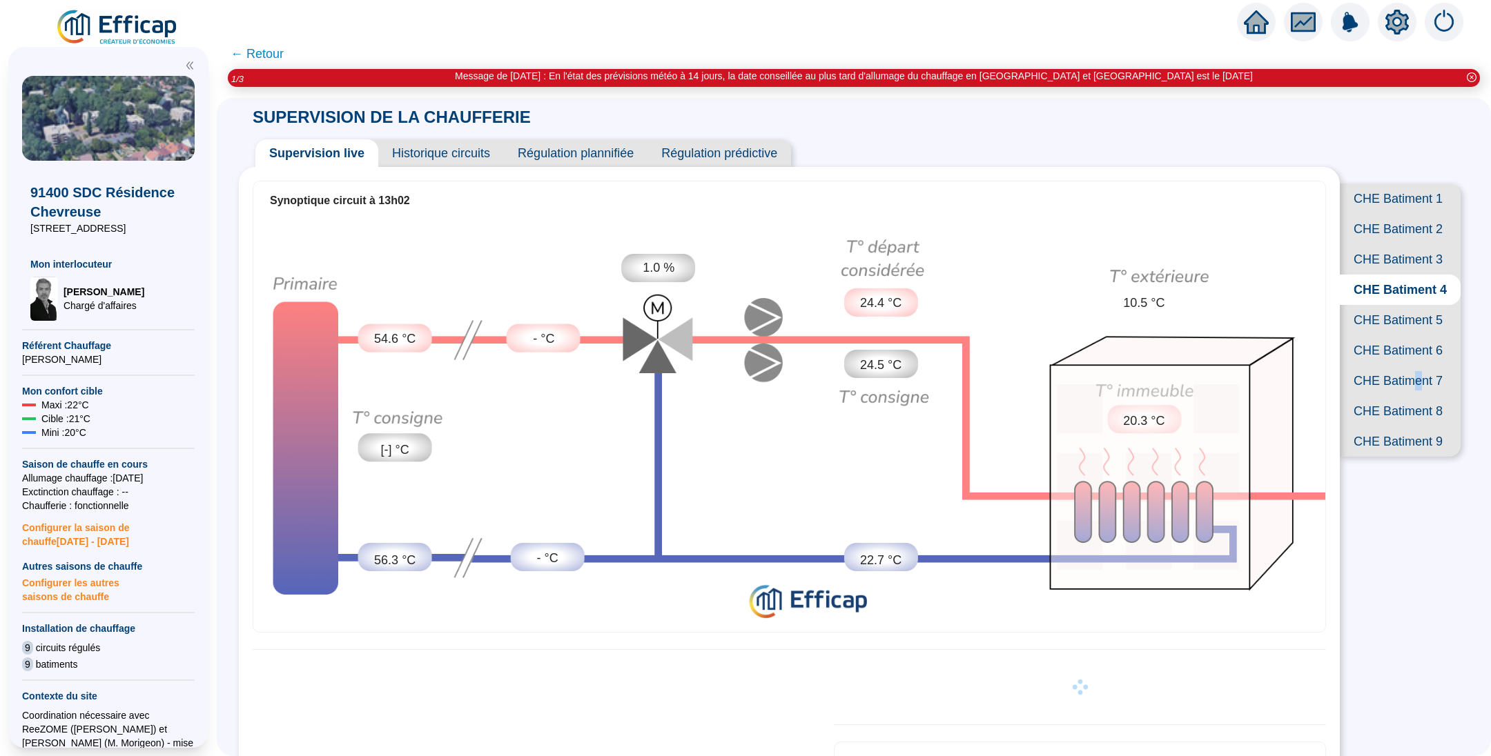
drag, startPoint x: 1400, startPoint y: 466, endPoint x: 1393, endPoint y: 469, distance: 7.4
click at [1393, 396] on span "CHE Batiment 7" at bounding box center [1399, 381] width 121 height 30
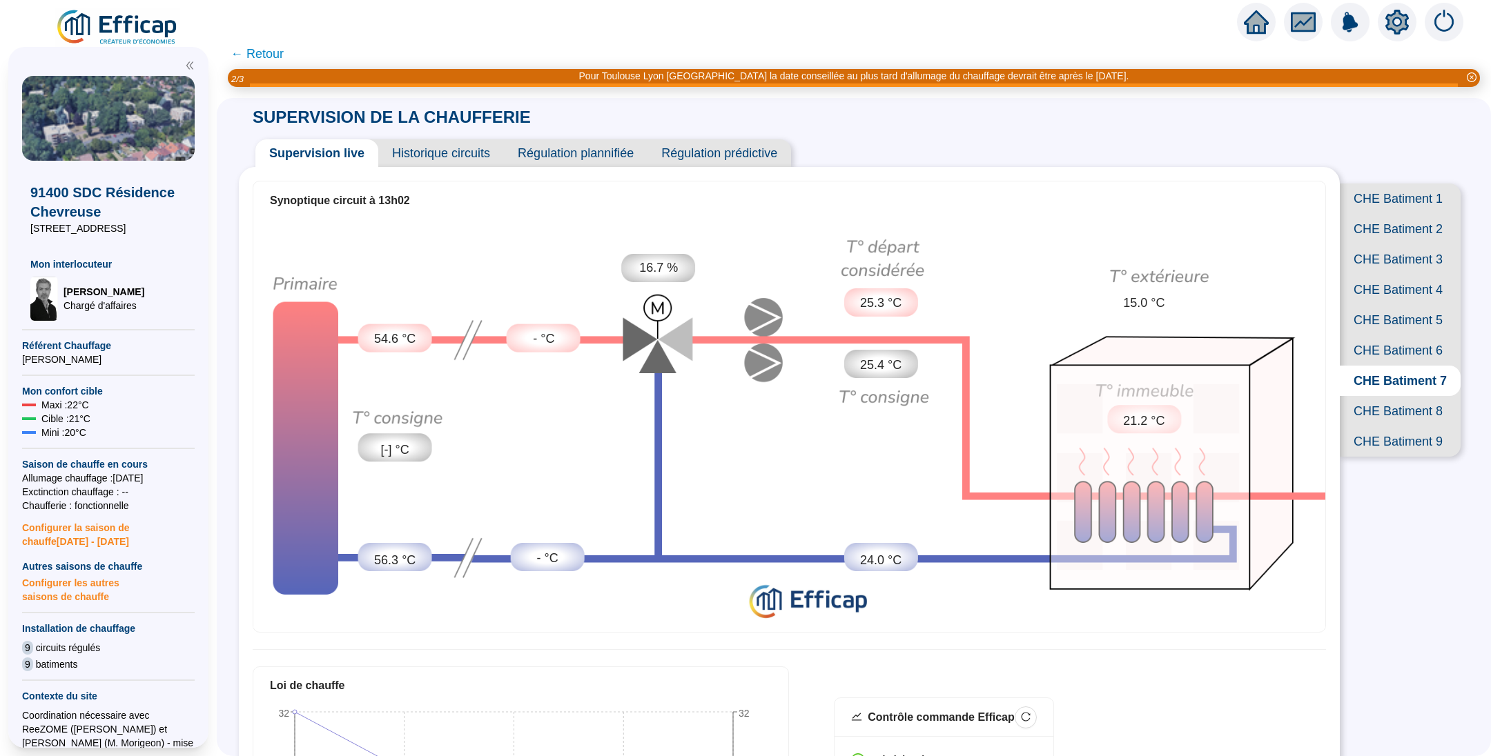
click at [269, 52] on span "← Retour" at bounding box center [256, 53] width 53 height 19
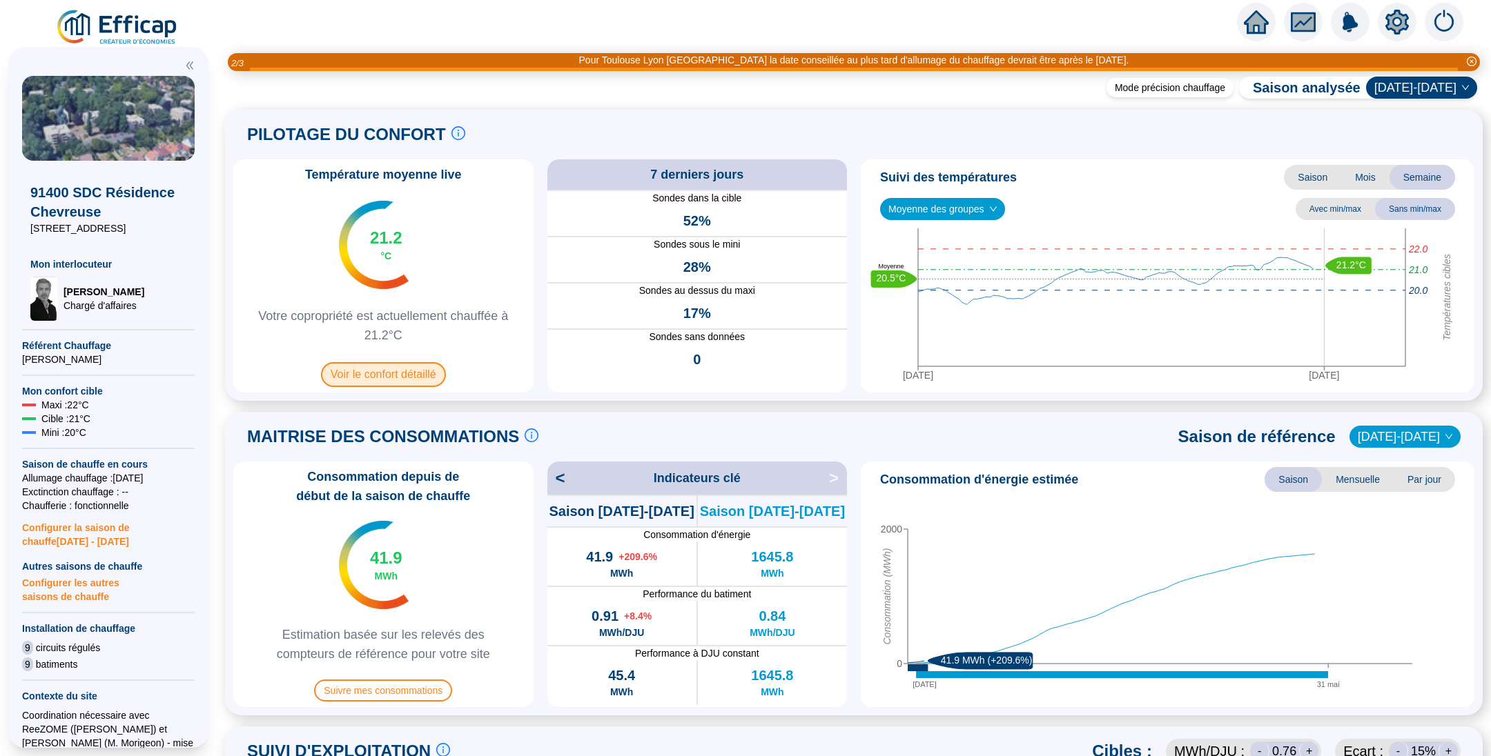
click at [403, 375] on span "Voir le confort détaillé" at bounding box center [383, 374] width 125 height 25
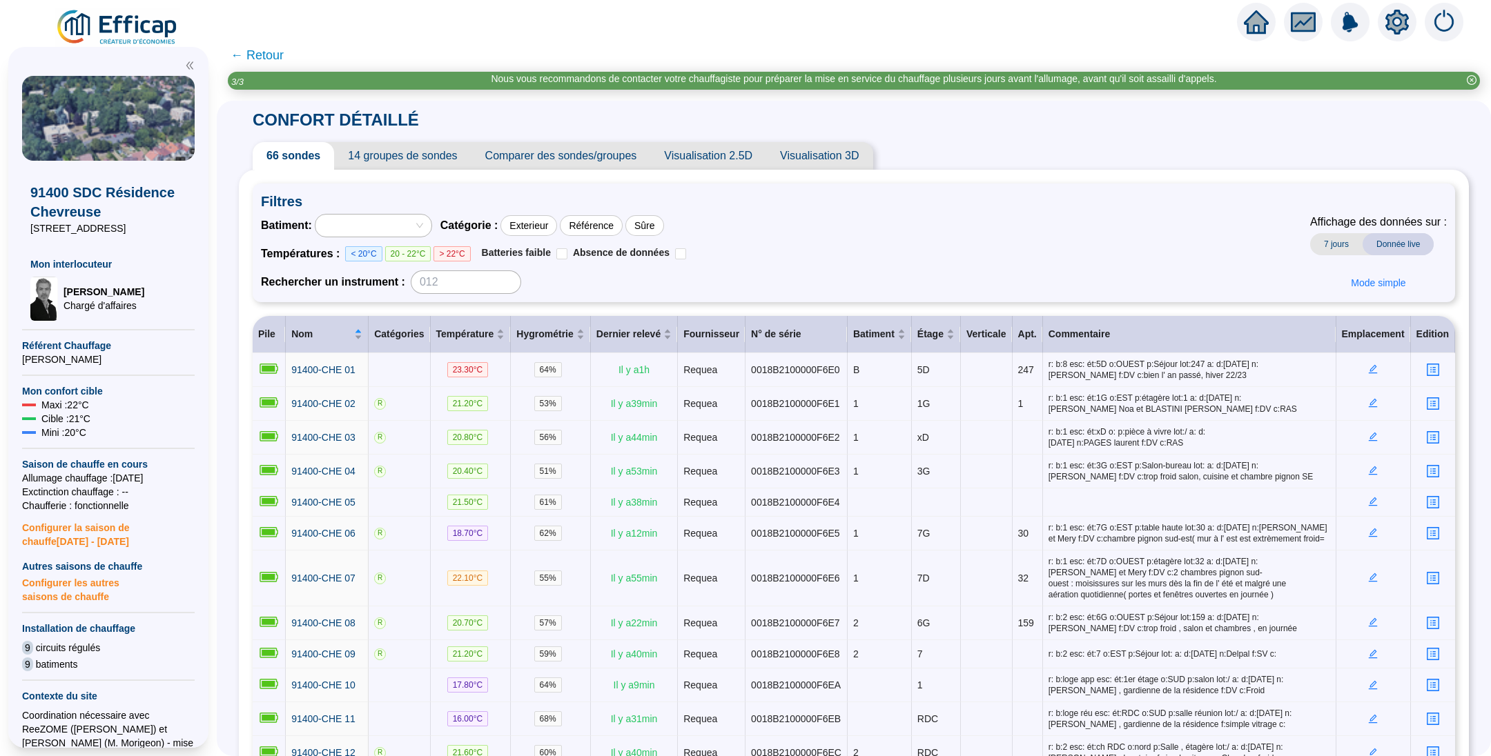
click at [599, 156] on span "Comparer des sondes/groupes" at bounding box center [560, 156] width 179 height 28
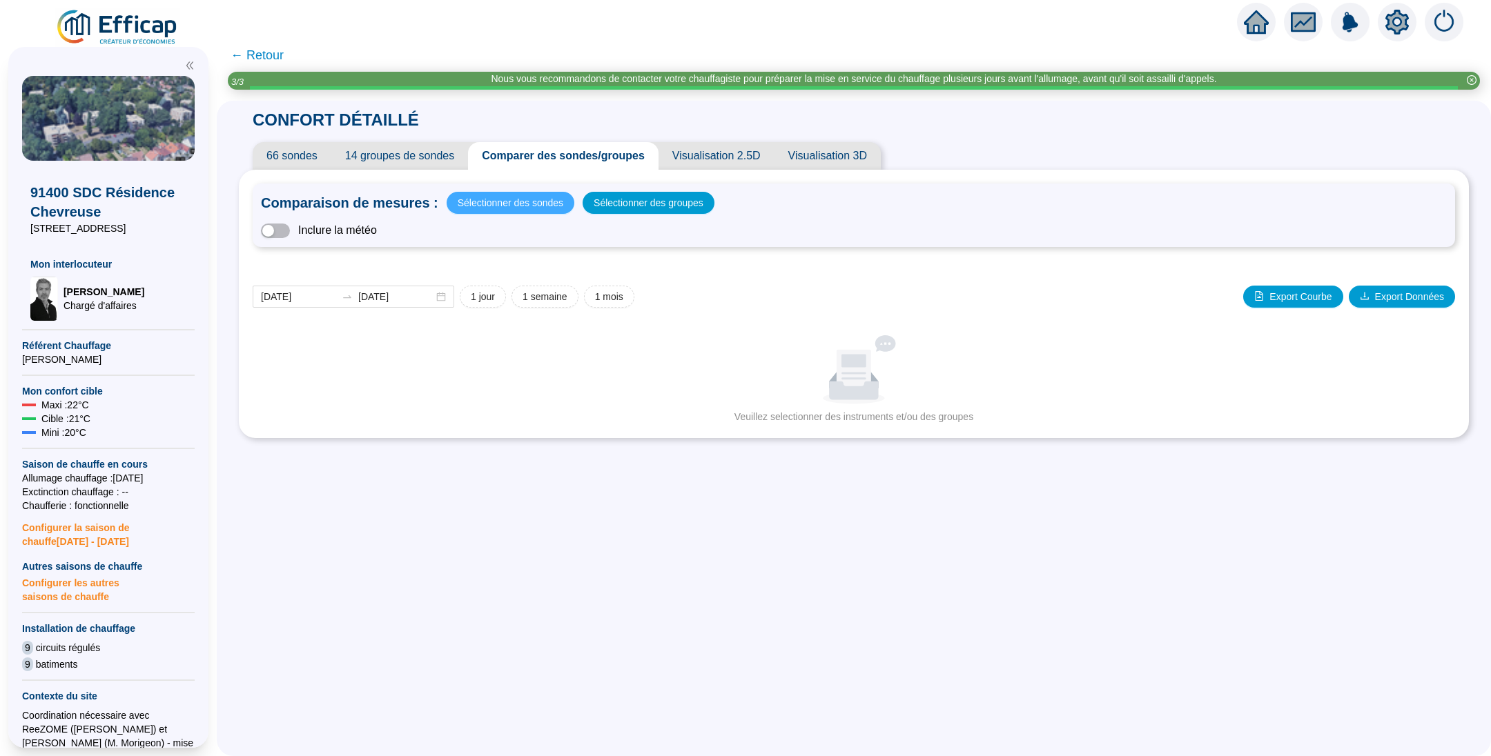
click at [524, 200] on span "Sélectionner des sondes" at bounding box center [511, 202] width 106 height 19
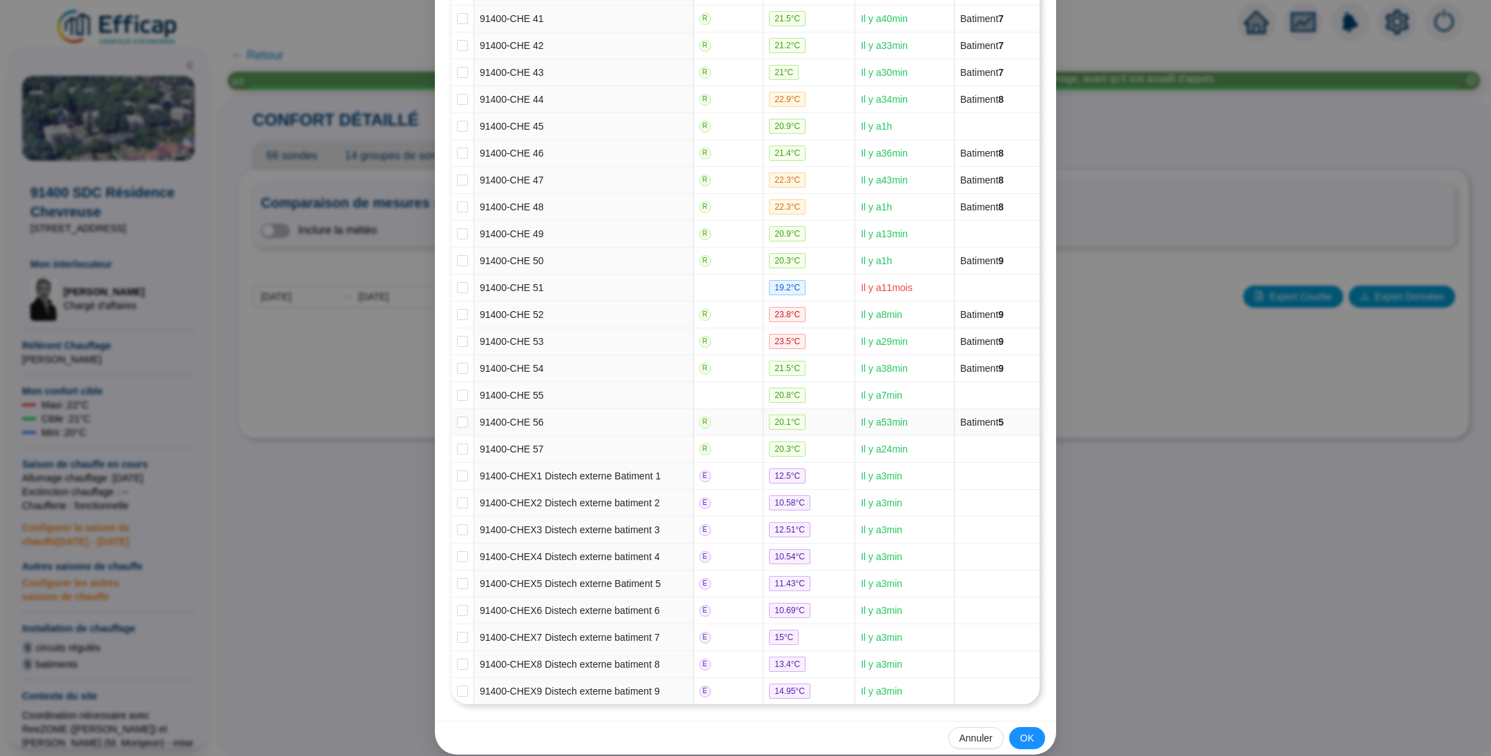
scroll to position [1283, 0]
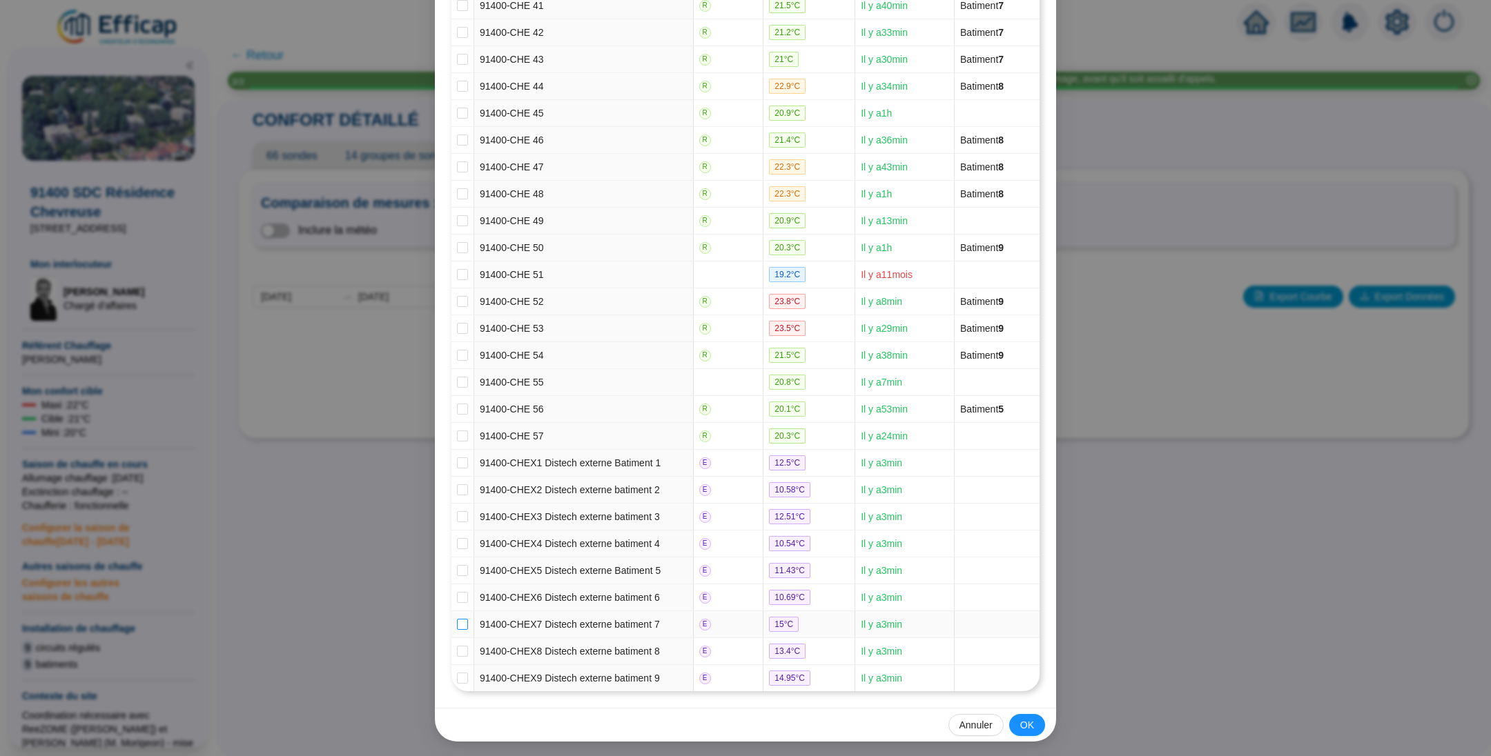
click at [457, 625] on input "checkbox" at bounding box center [462, 624] width 11 height 11
checkbox input "true"
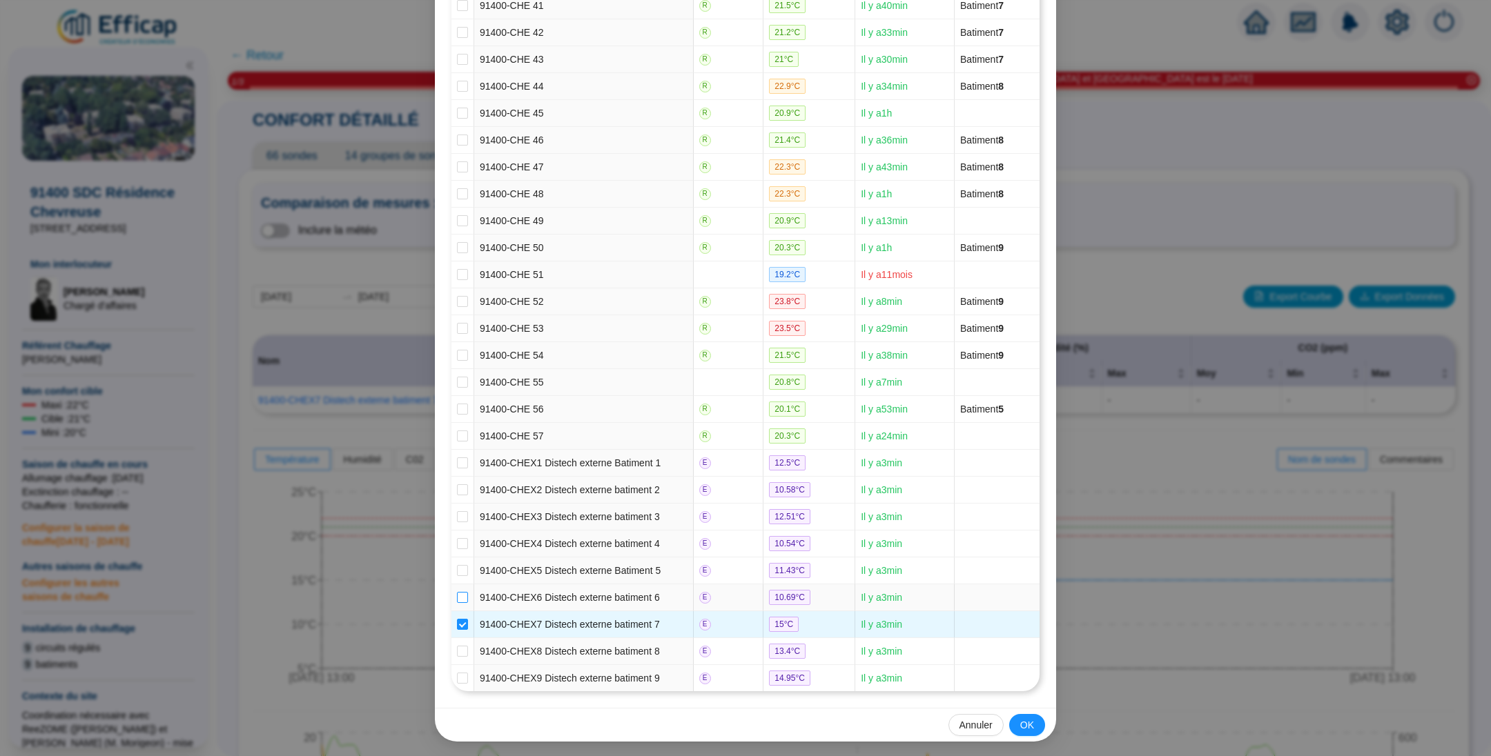
click at [458, 593] on input "checkbox" at bounding box center [462, 597] width 11 height 11
checkbox input "true"
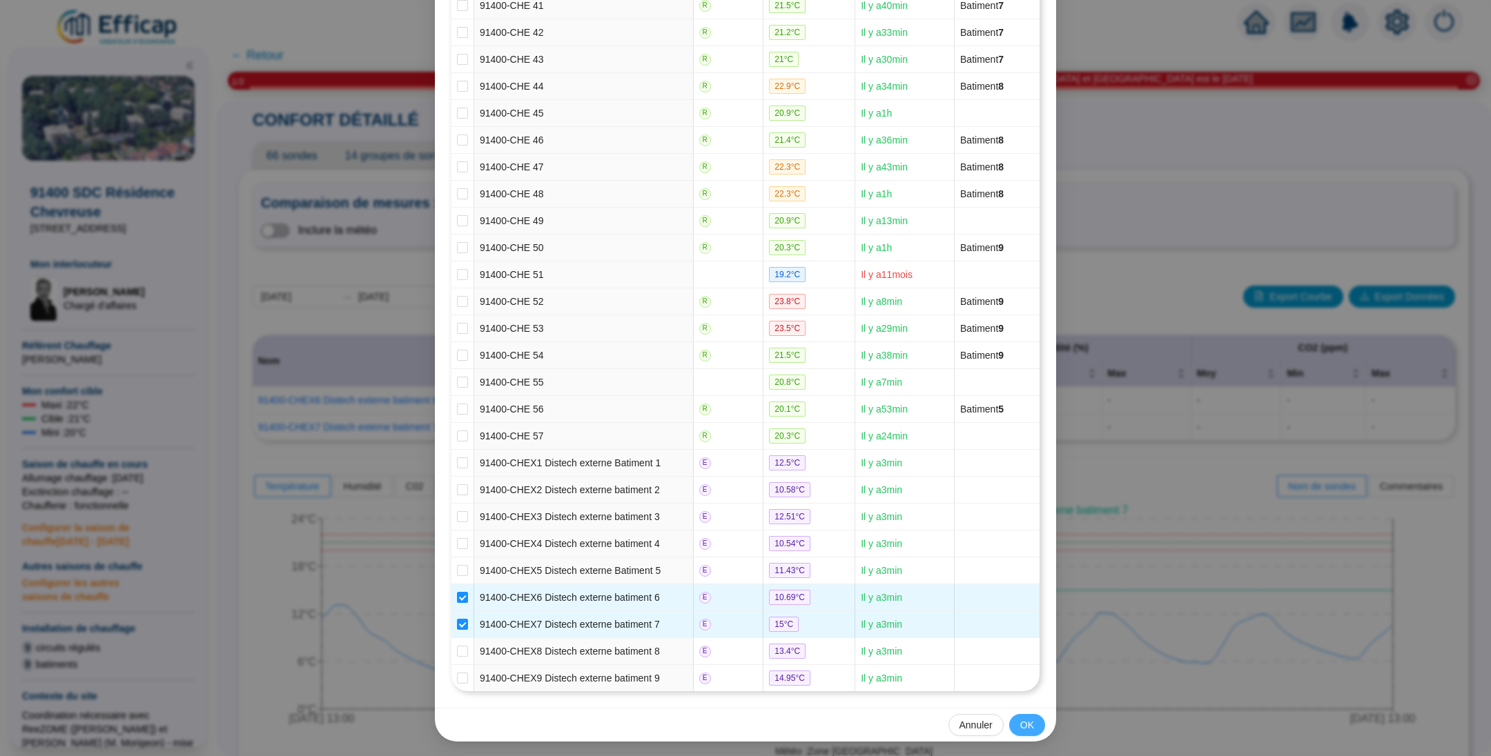
click at [1020, 727] on span "OK" at bounding box center [1027, 725] width 14 height 14
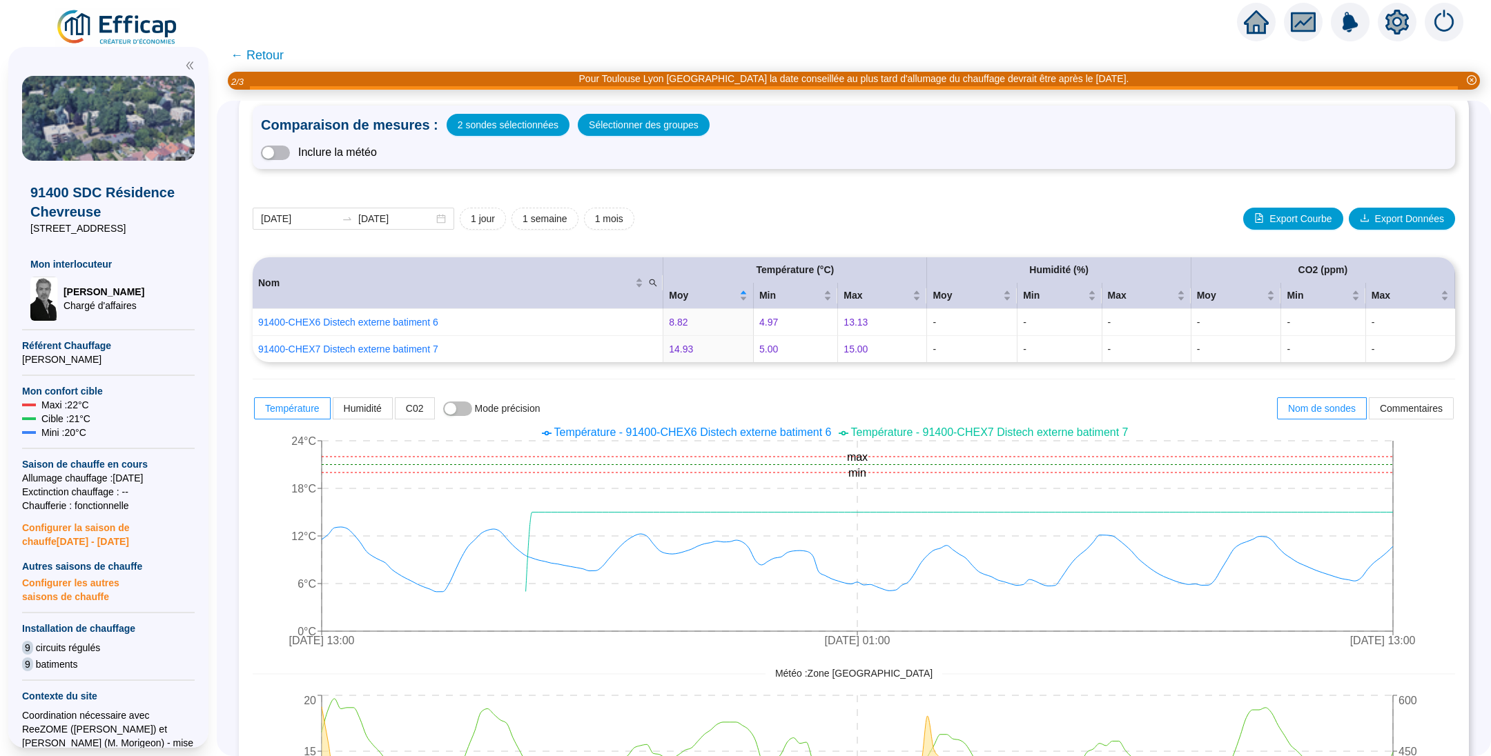
scroll to position [104, 0]
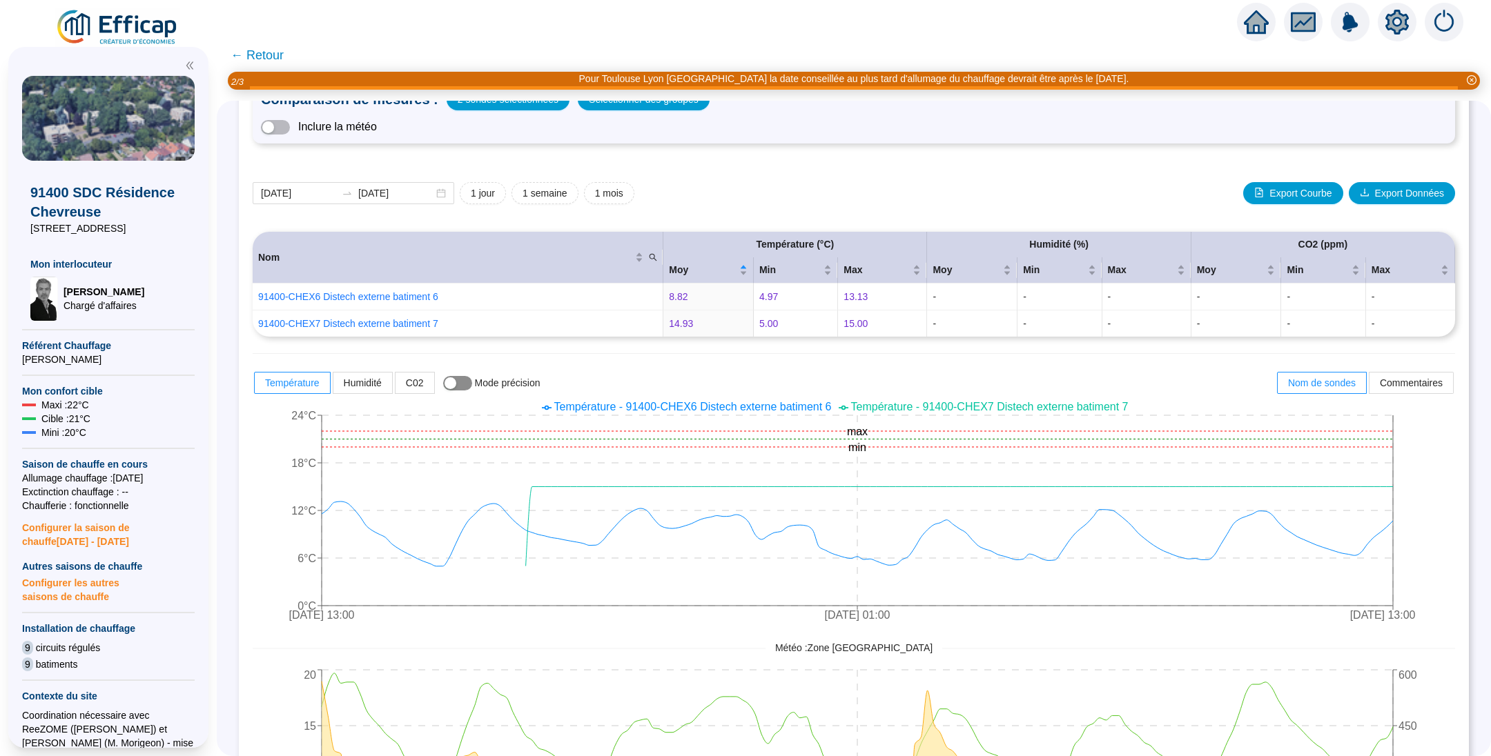
click at [472, 385] on span "button" at bounding box center [457, 383] width 29 height 14
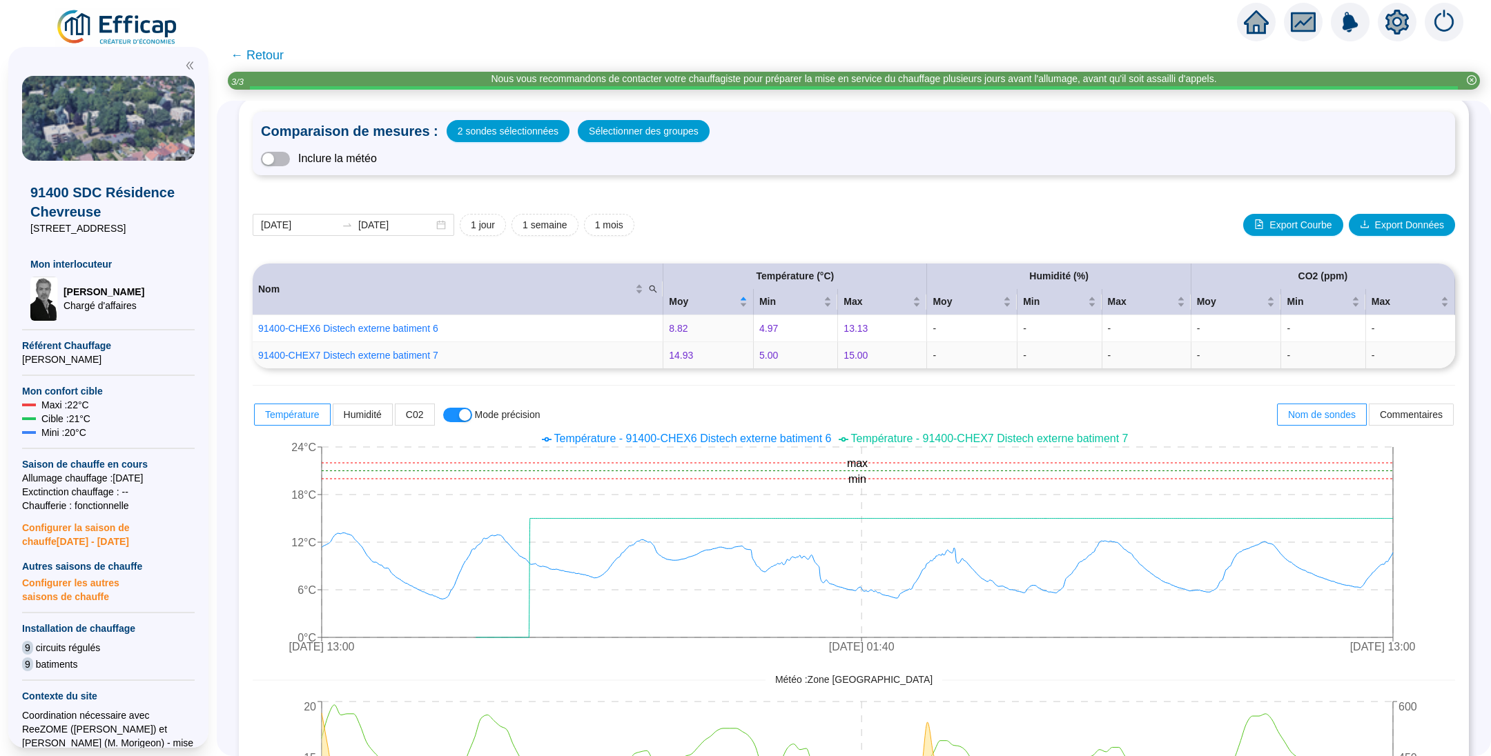
scroll to position [0, 0]
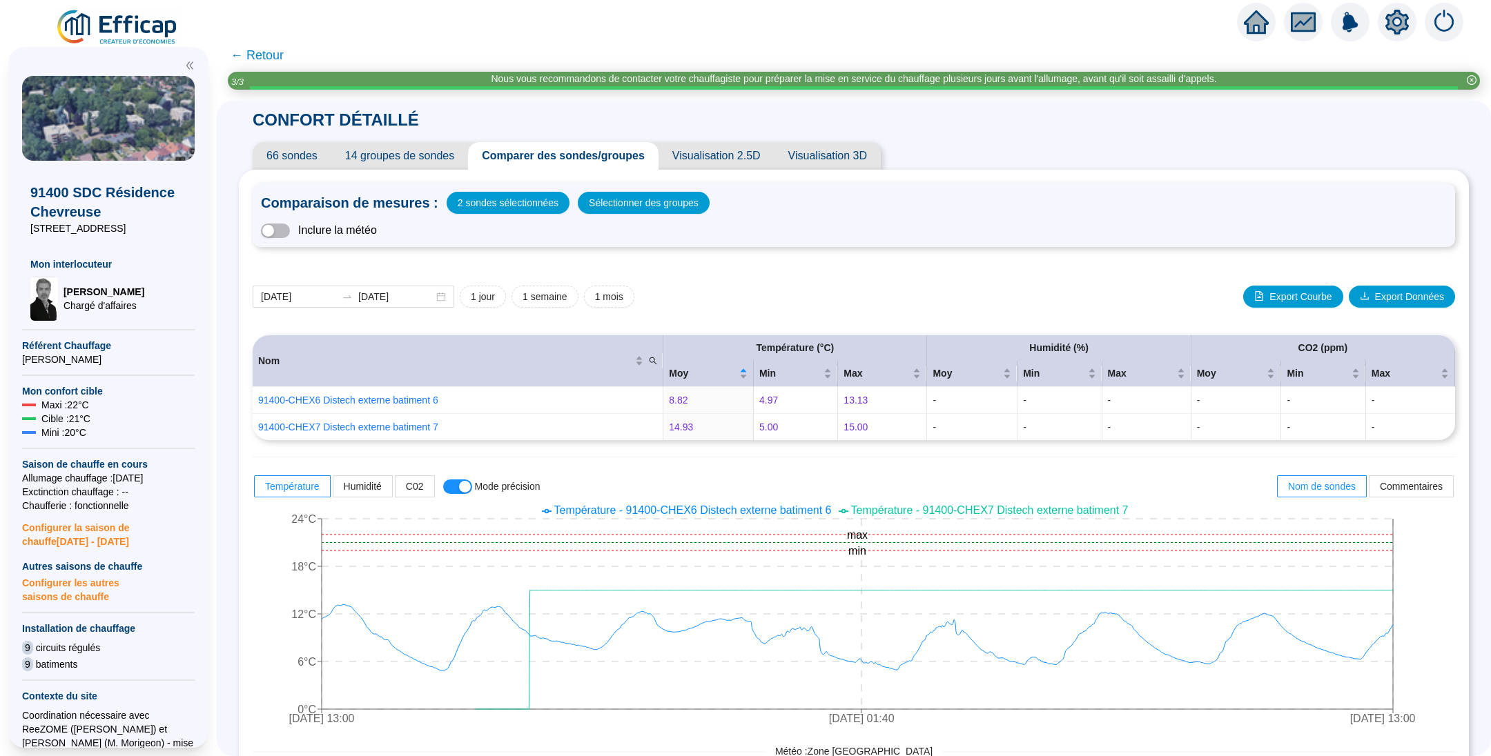
click at [277, 50] on span "← Retour" at bounding box center [256, 55] width 53 height 19
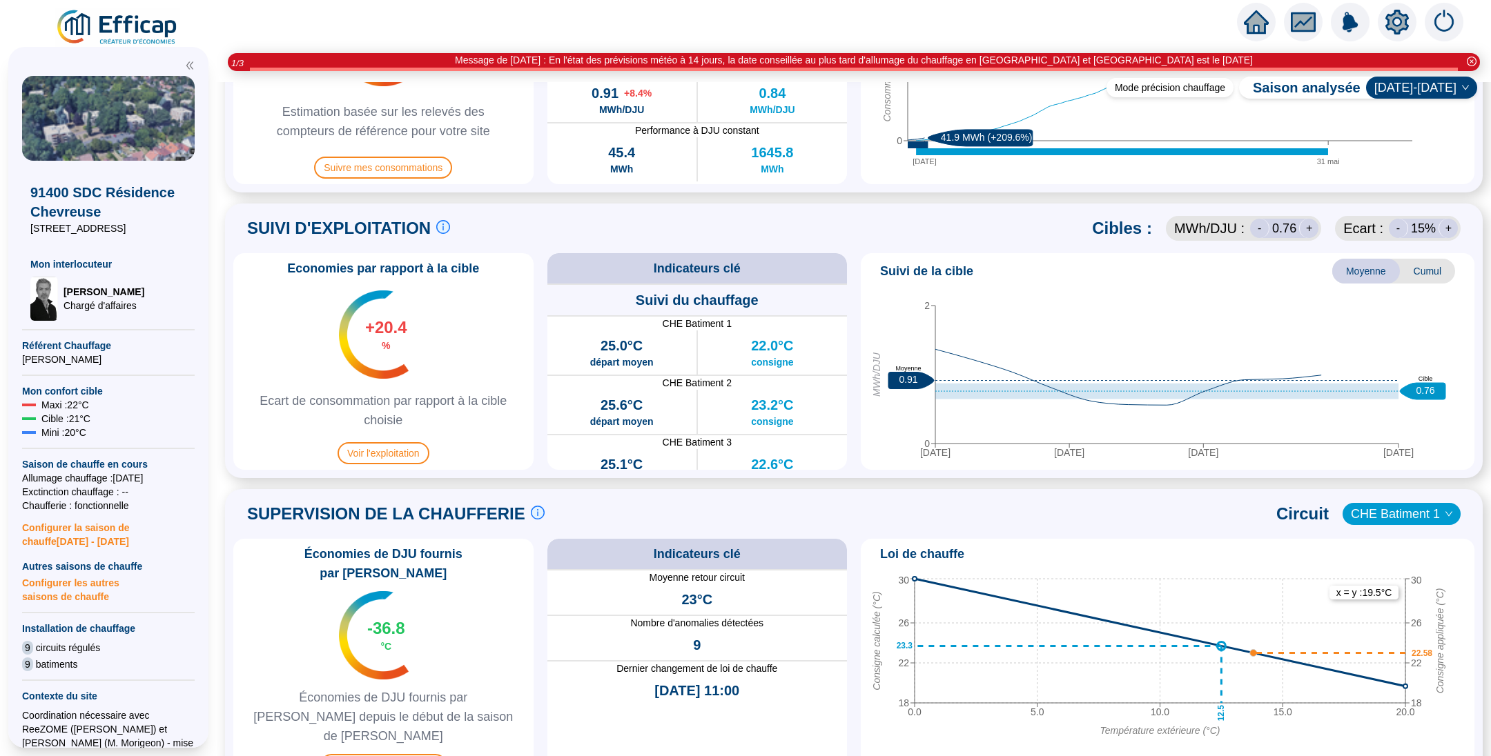
scroll to position [621, 0]
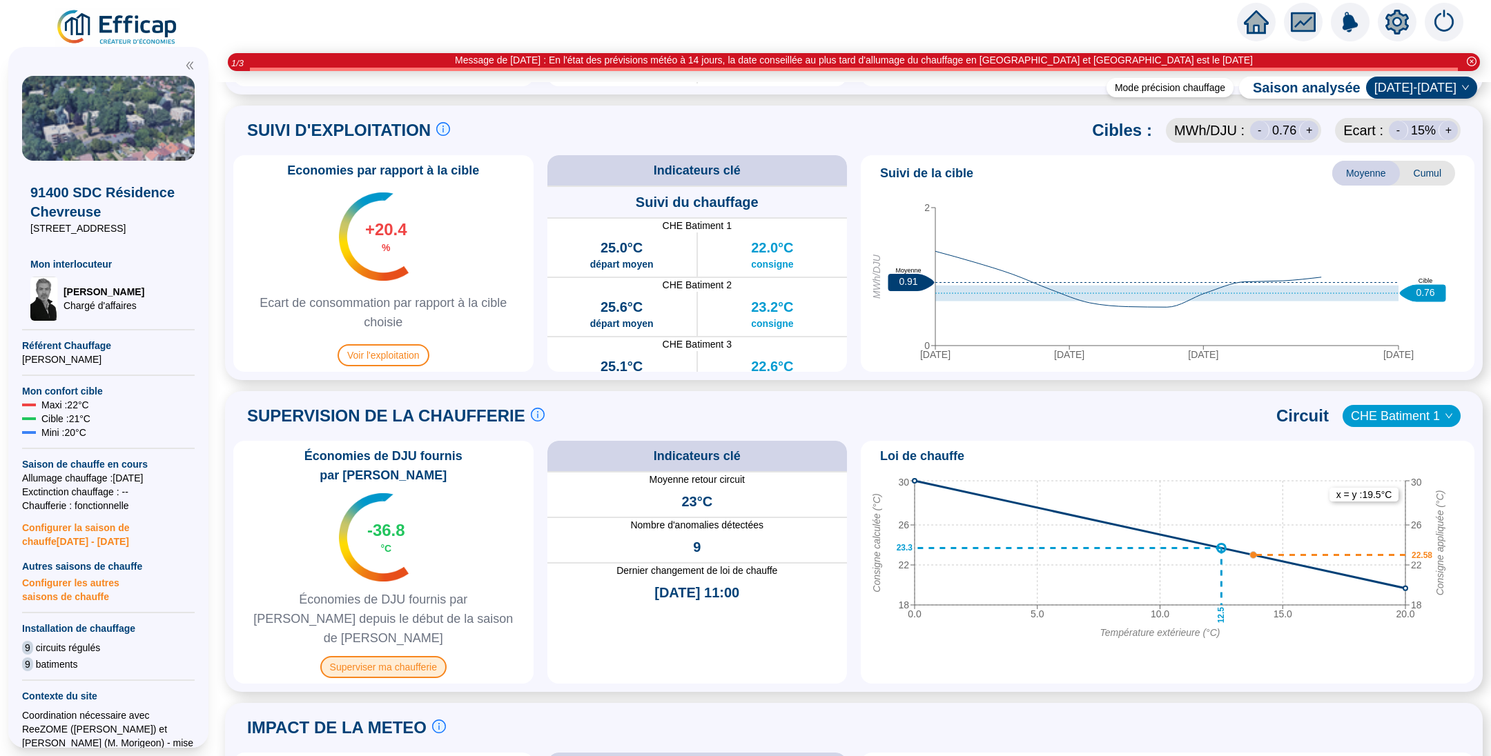
click at [388, 656] on span "Superviser ma chaufferie" at bounding box center [383, 667] width 126 height 22
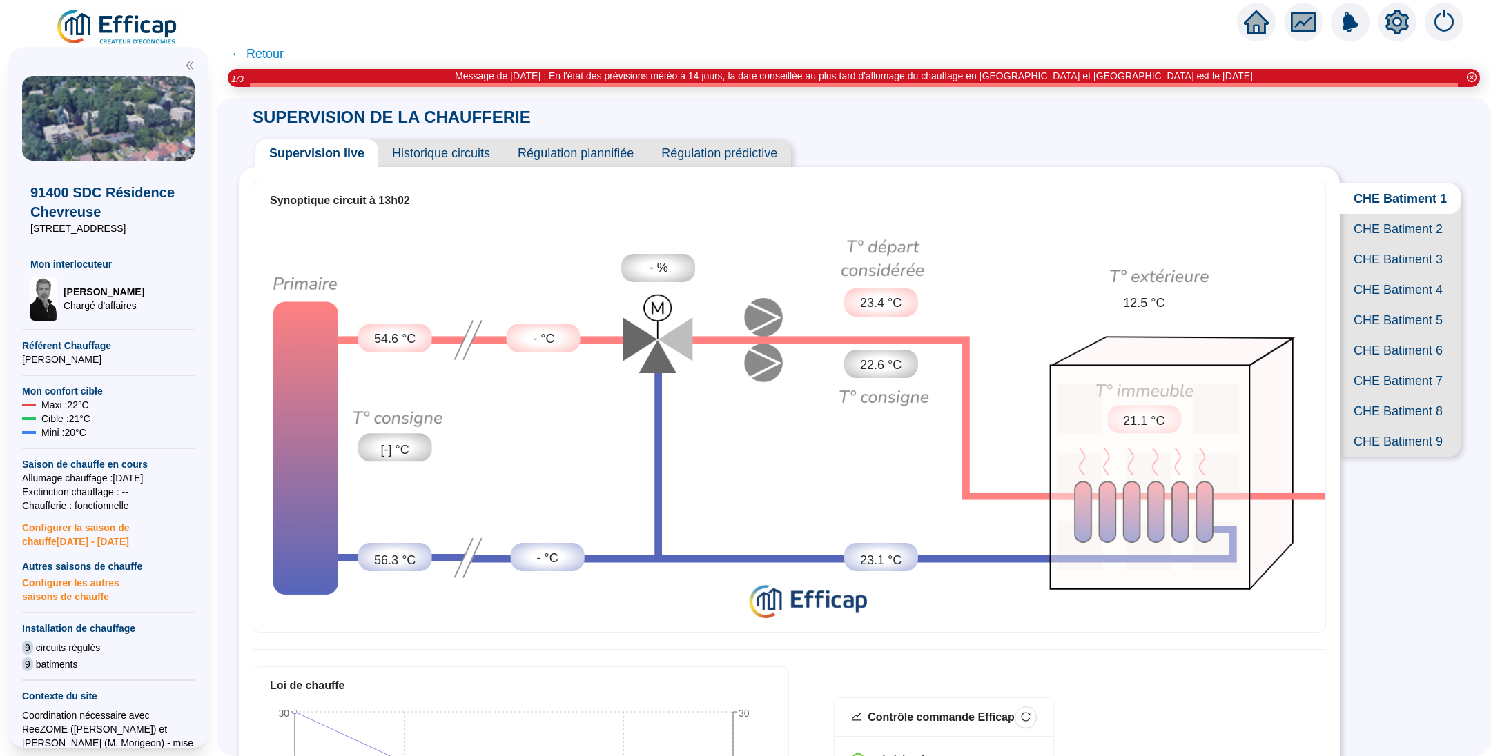
click at [1411, 366] on span "CHE Batiment 6" at bounding box center [1399, 350] width 121 height 30
click at [1406, 396] on span "CHE Batiment 7" at bounding box center [1399, 381] width 121 height 30
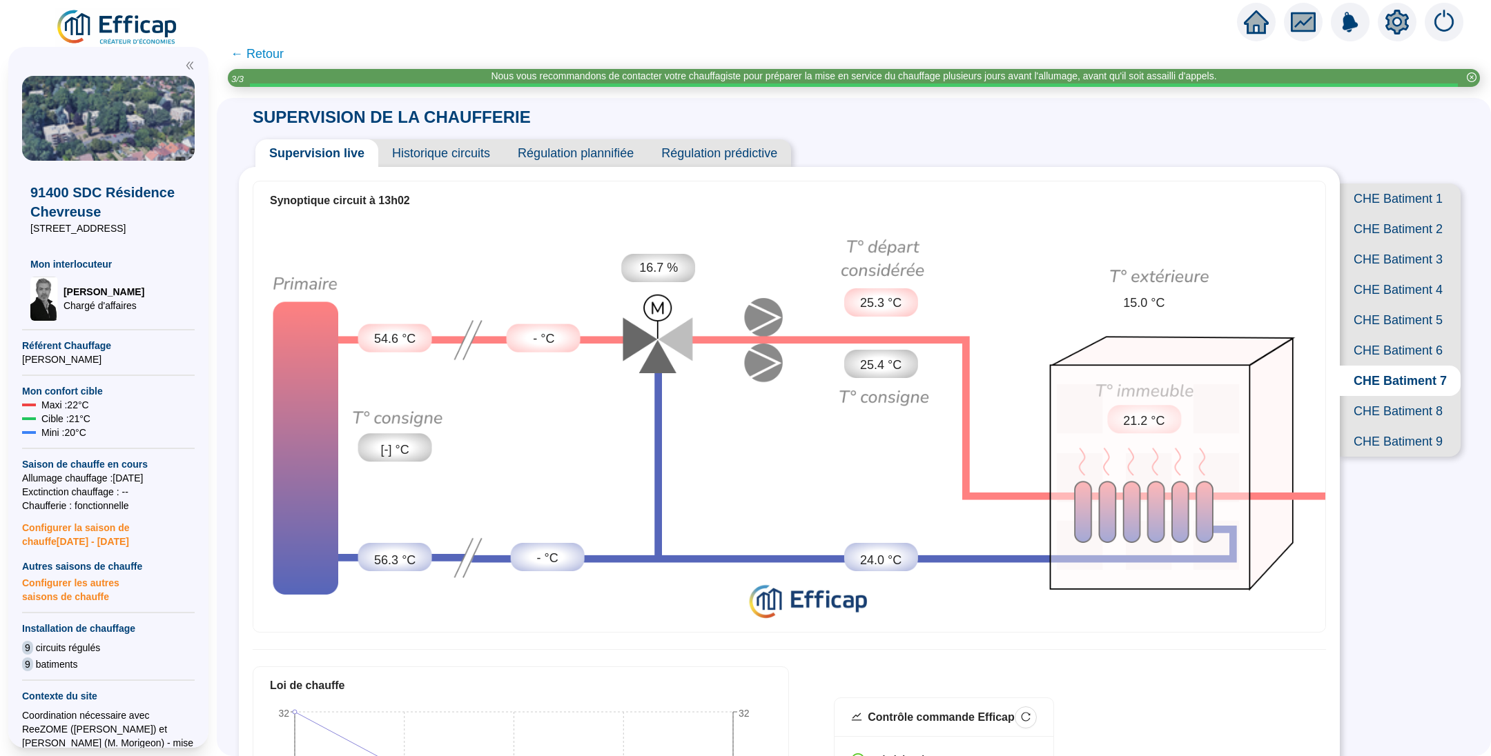
click at [1392, 197] on span "CHE Batiment 1" at bounding box center [1399, 199] width 121 height 30
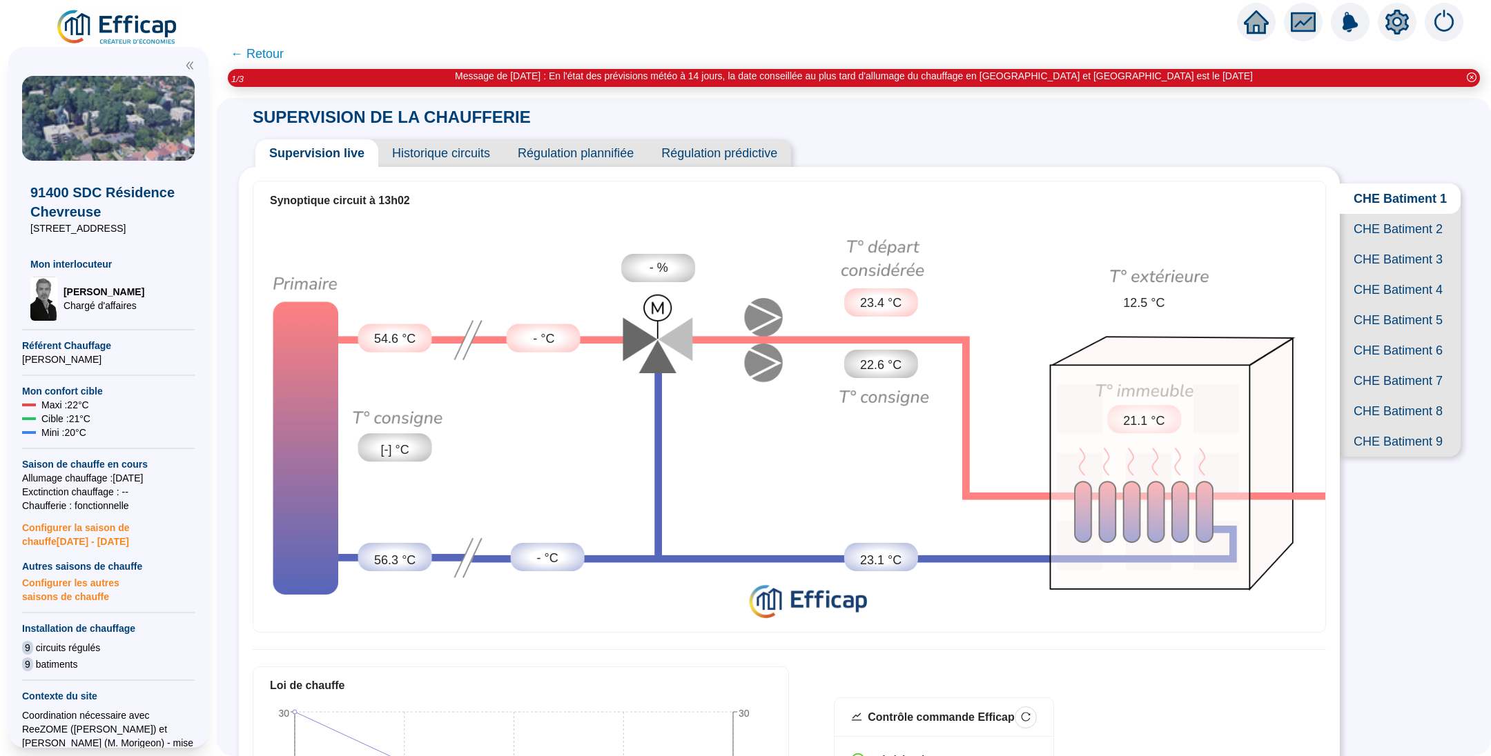
click at [1385, 366] on span "CHE Batiment 6" at bounding box center [1399, 350] width 121 height 30
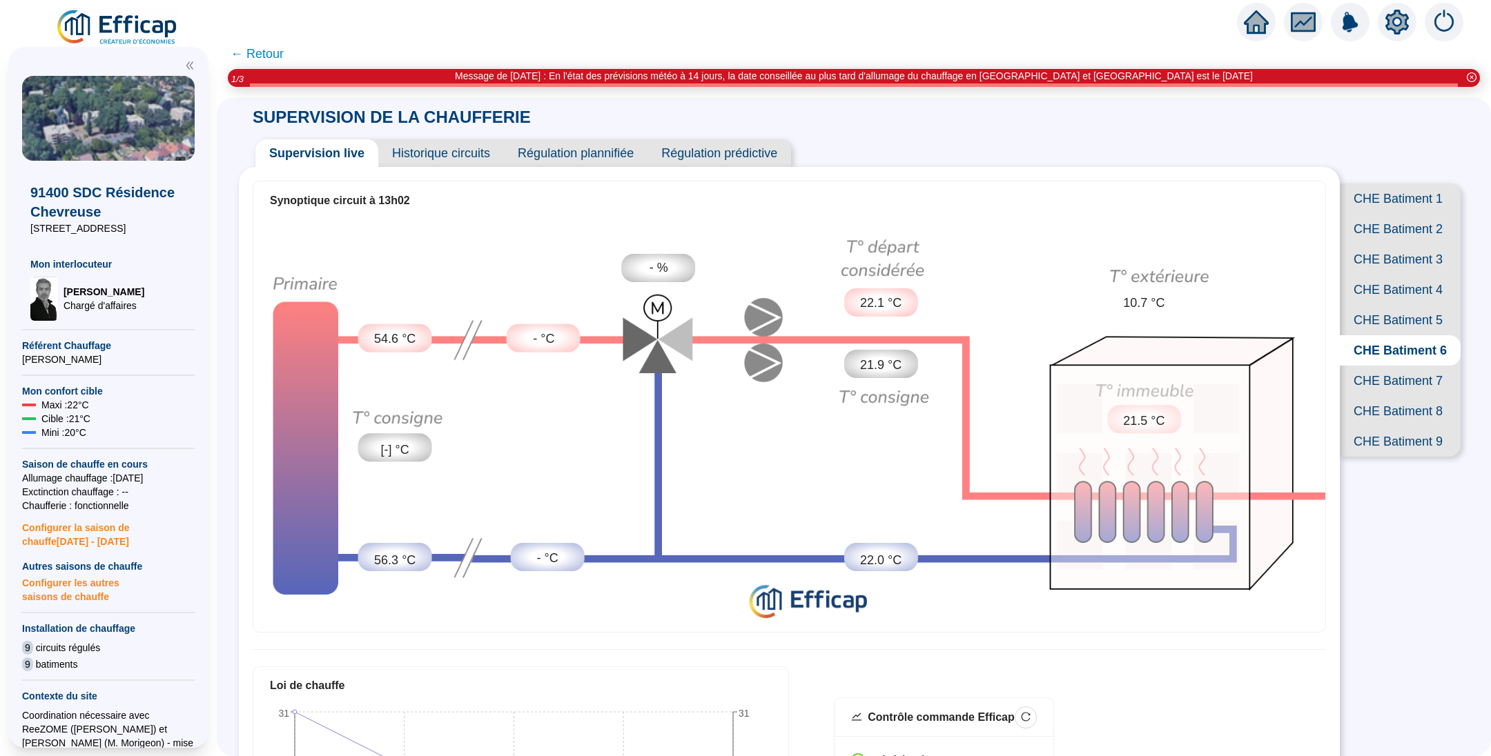
click at [1375, 396] on span "CHE Batiment 7" at bounding box center [1399, 381] width 121 height 30
click at [418, 162] on span "Historique circuits" at bounding box center [441, 153] width 126 height 28
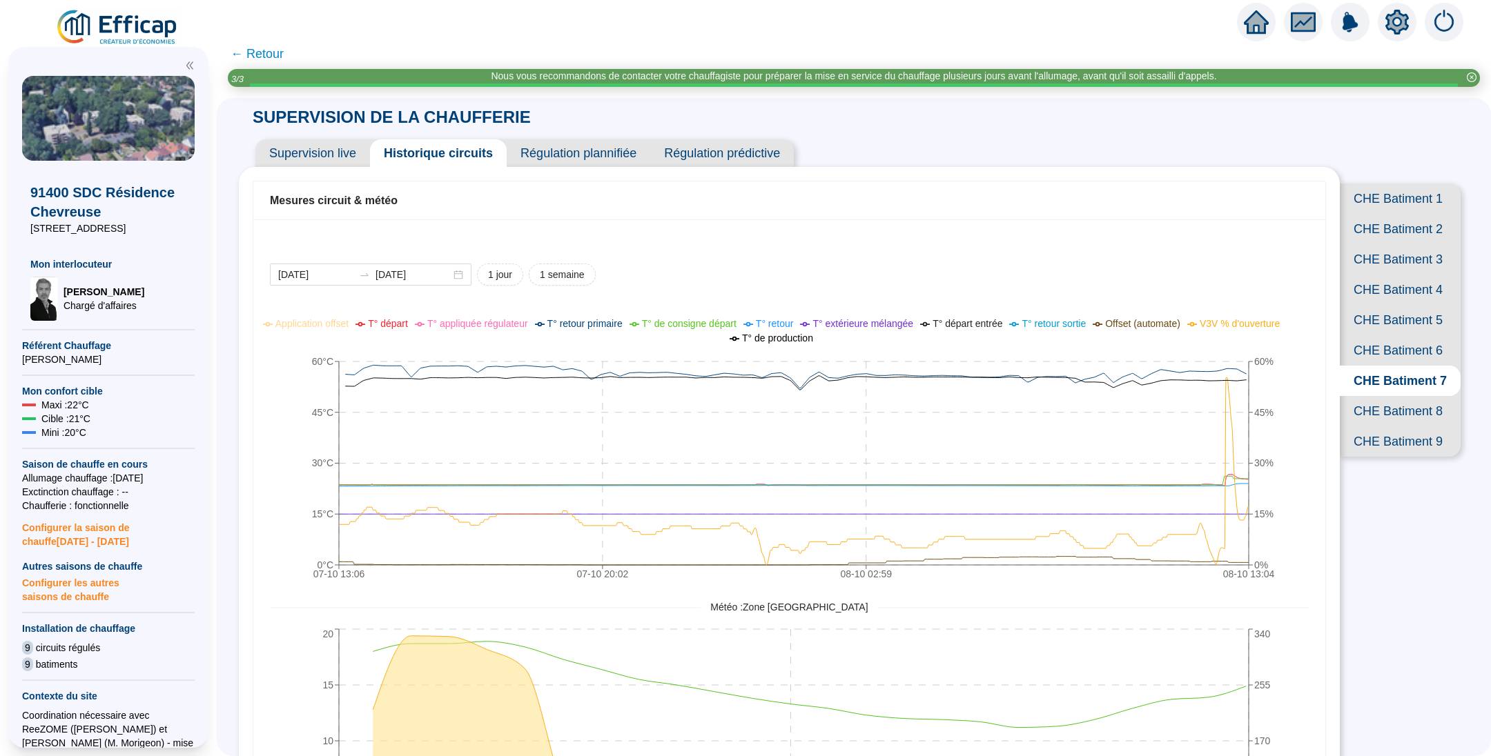
click at [298, 152] on span "Supervision live" at bounding box center [312, 153] width 115 height 28
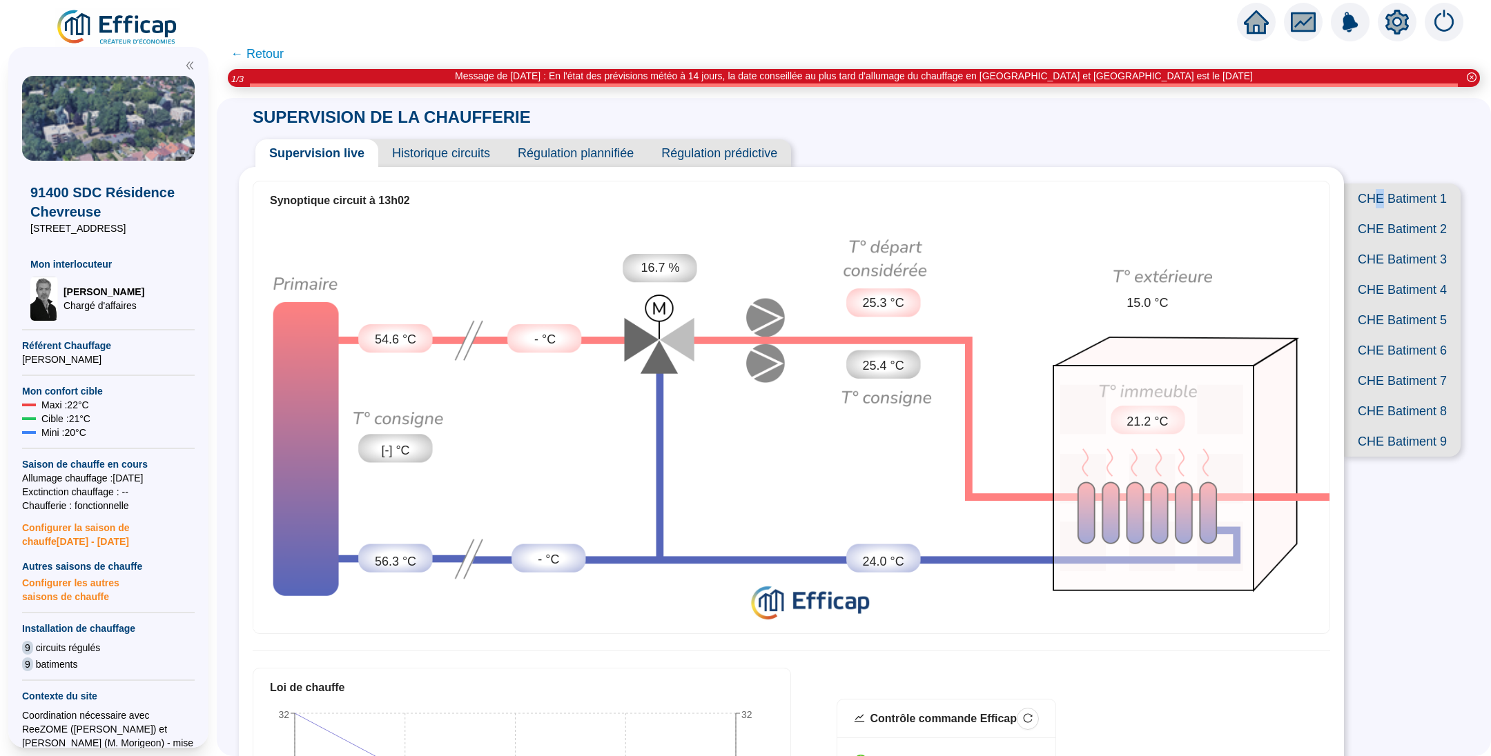
click at [1365, 190] on span "CHE Batiment 1" at bounding box center [1402, 199] width 117 height 30
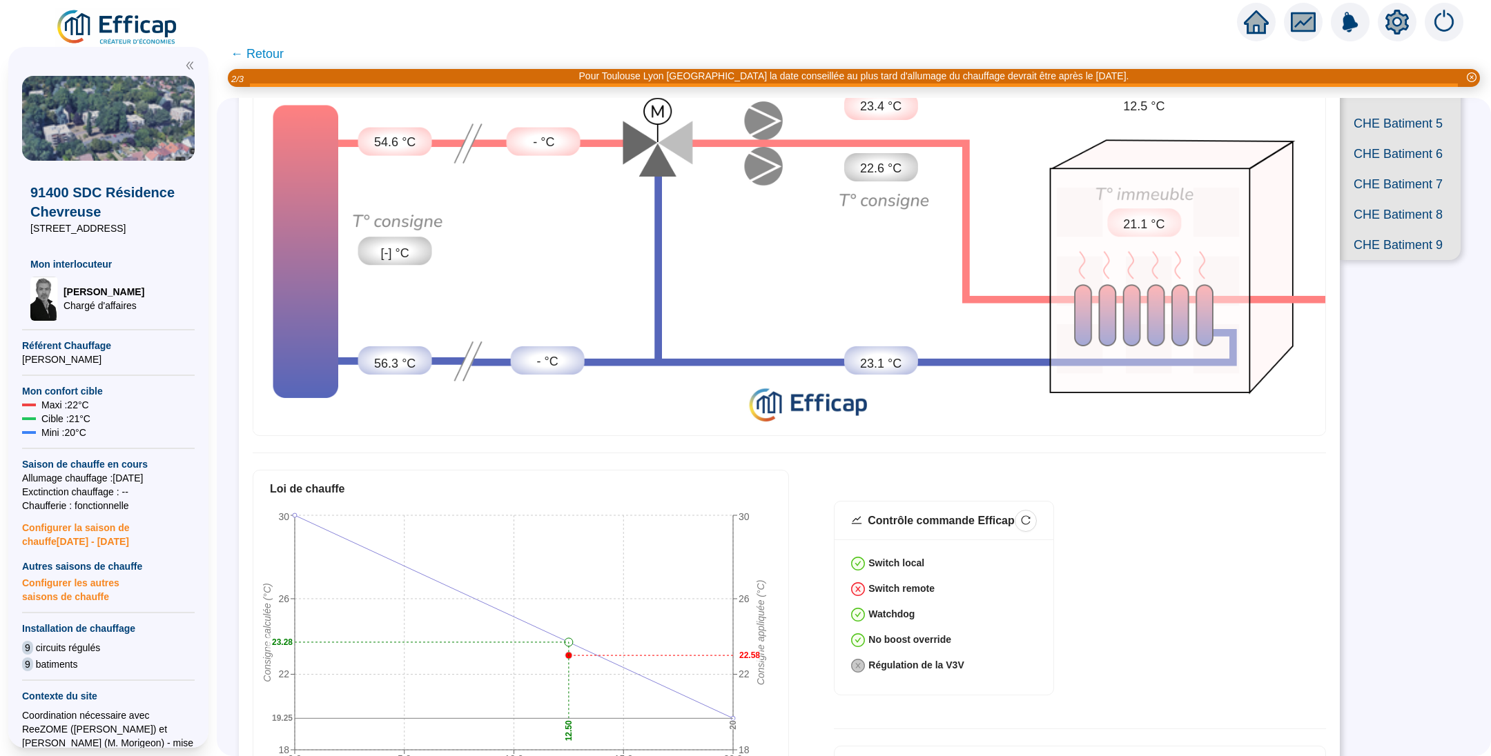
scroll to position [108, 0]
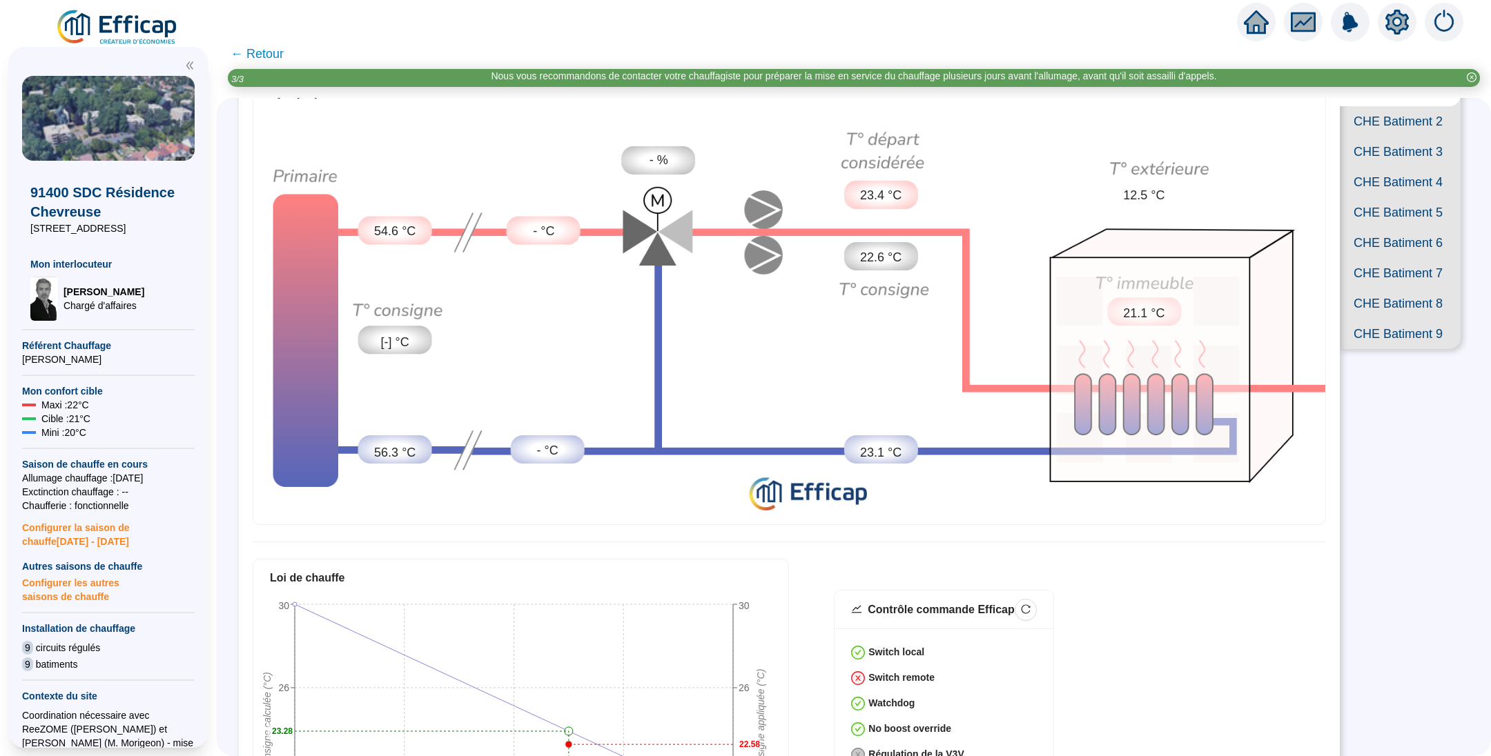
click at [1369, 258] on span "CHE Batiment 6" at bounding box center [1399, 243] width 121 height 30
